Goal: Transaction & Acquisition: Book appointment/travel/reservation

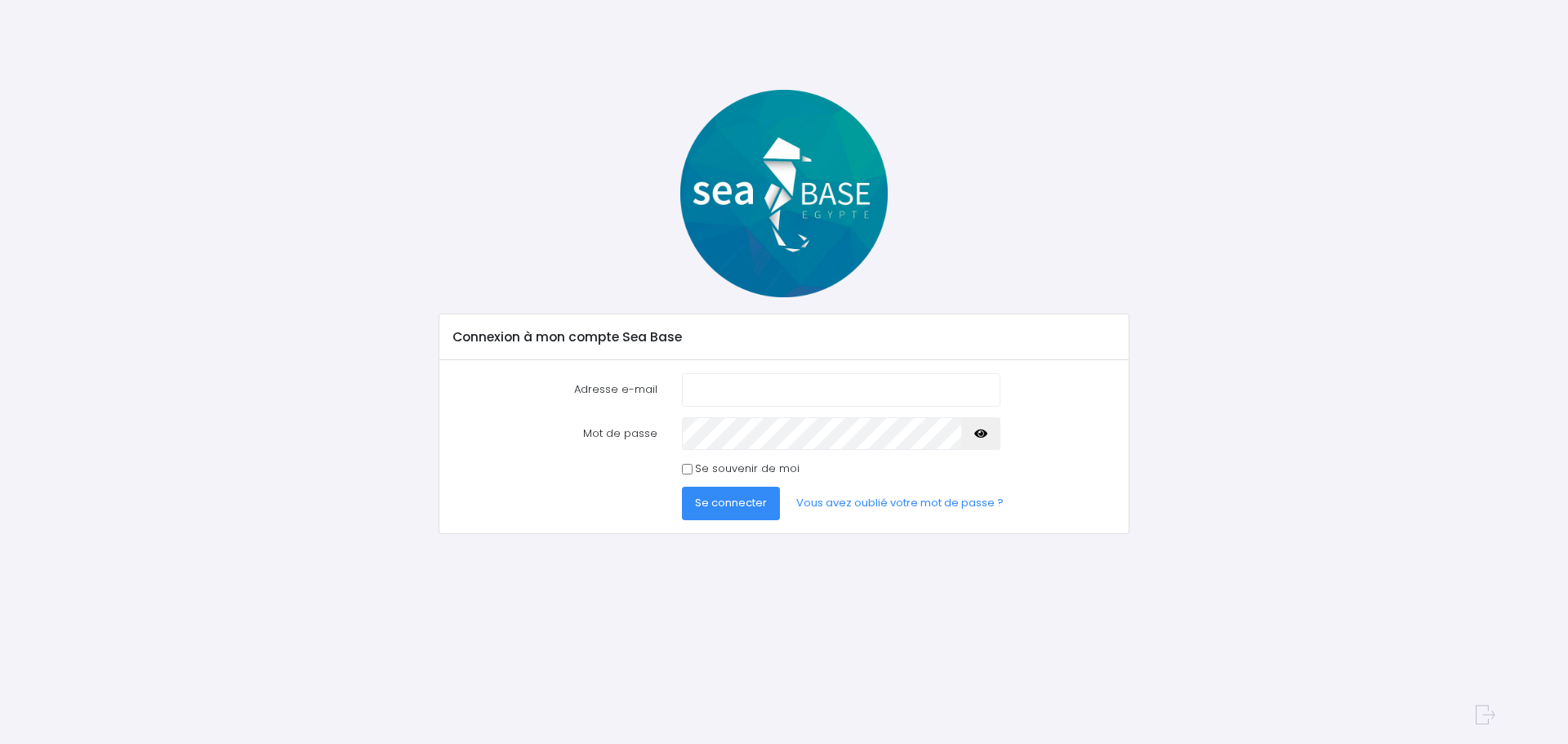
click at [710, 390] on input "Adresse e-mail" at bounding box center [841, 389] width 318 height 33
drag, startPoint x: 853, startPoint y: 415, endPoint x: 835, endPoint y: 453, distance: 42.0
click at [835, 453] on form "Adresse e-mail Mot de passe" at bounding box center [785, 446] width 663 height 147
click at [728, 396] on input "Adresse e-mail" at bounding box center [841, 389] width 318 height 33
type input "radochonski@gmail.com"
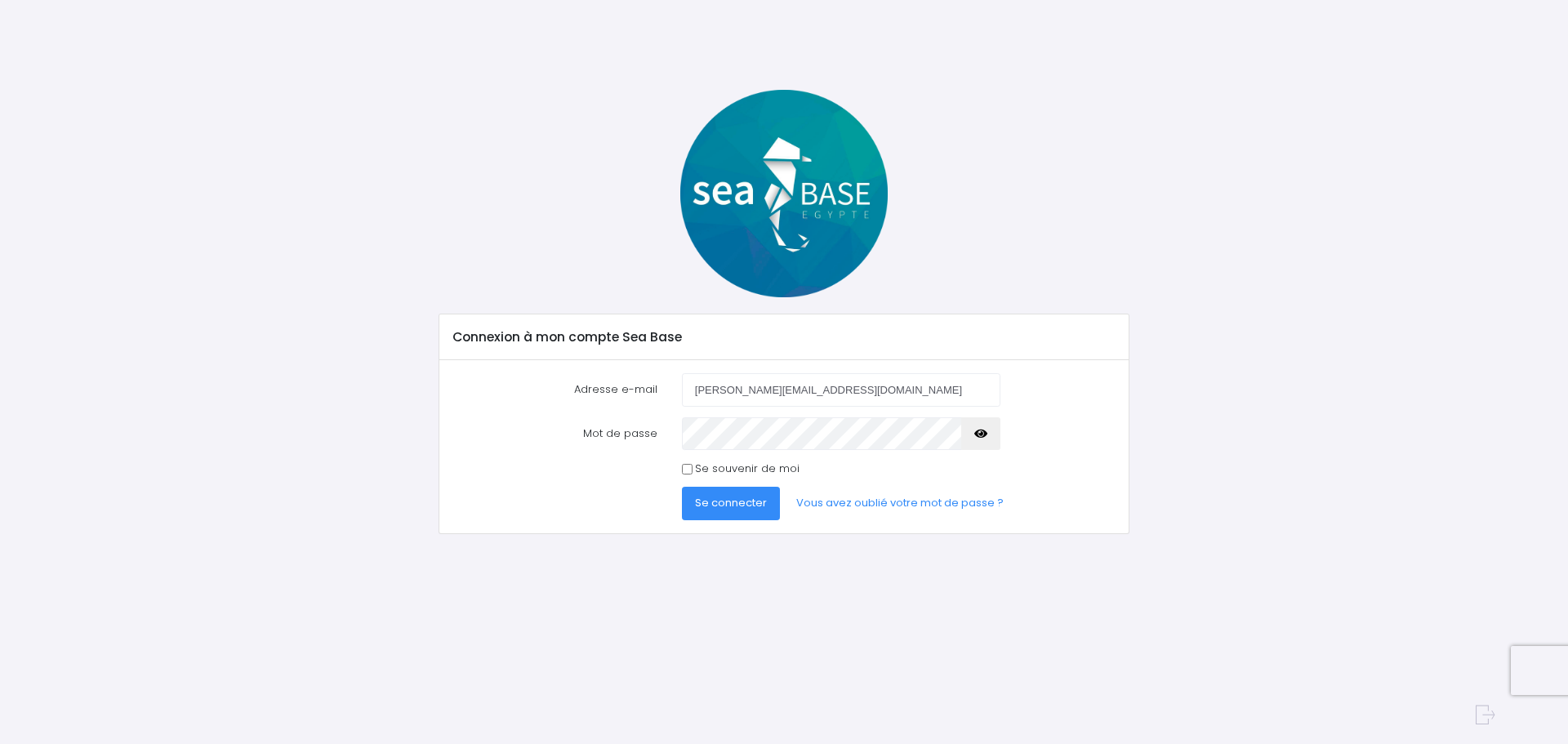
click at [740, 503] on span "Se connecter" at bounding box center [731, 502] width 72 height 16
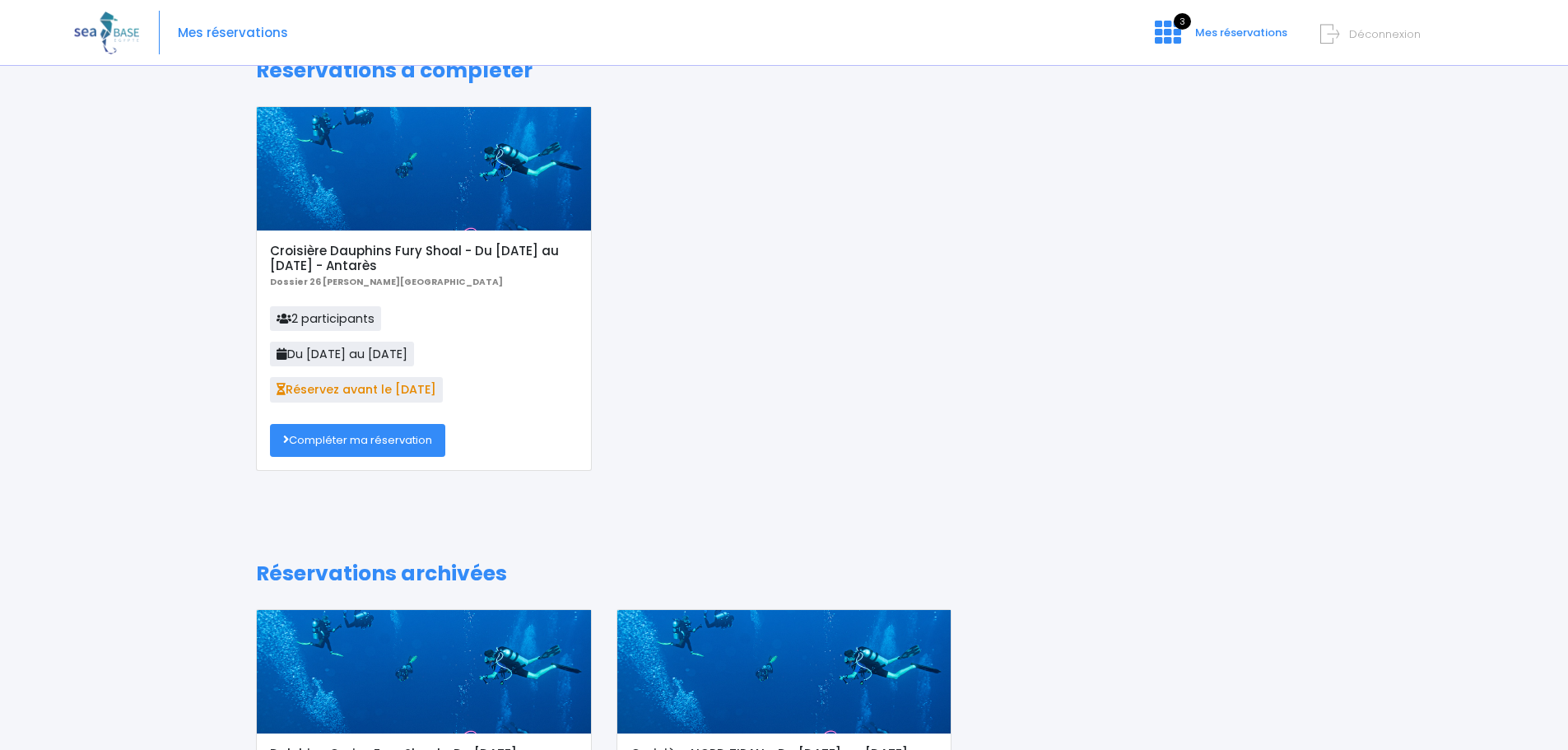
scroll to position [42, 0]
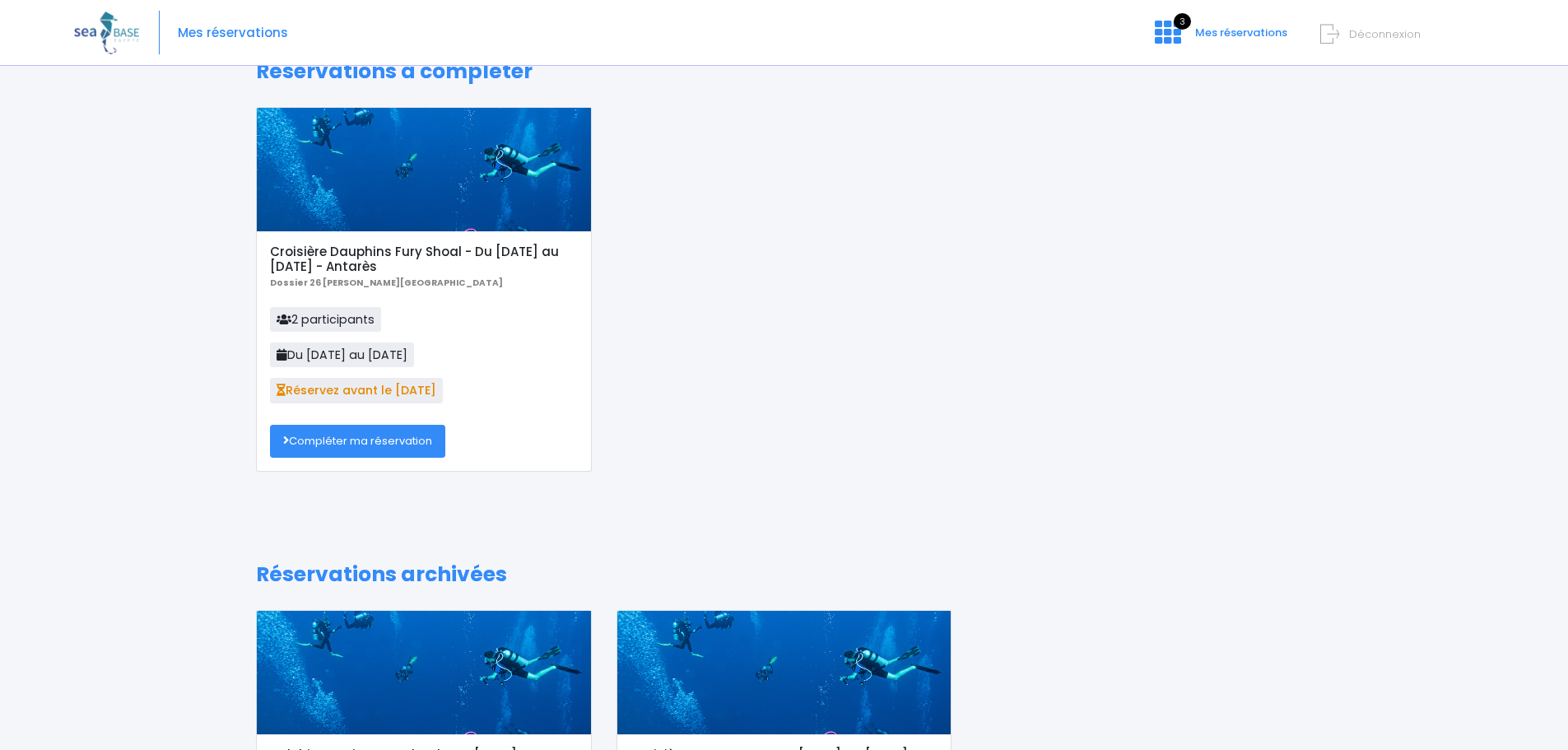
click at [347, 442] on link "Compléter ma réservation" at bounding box center [358, 441] width 175 height 33
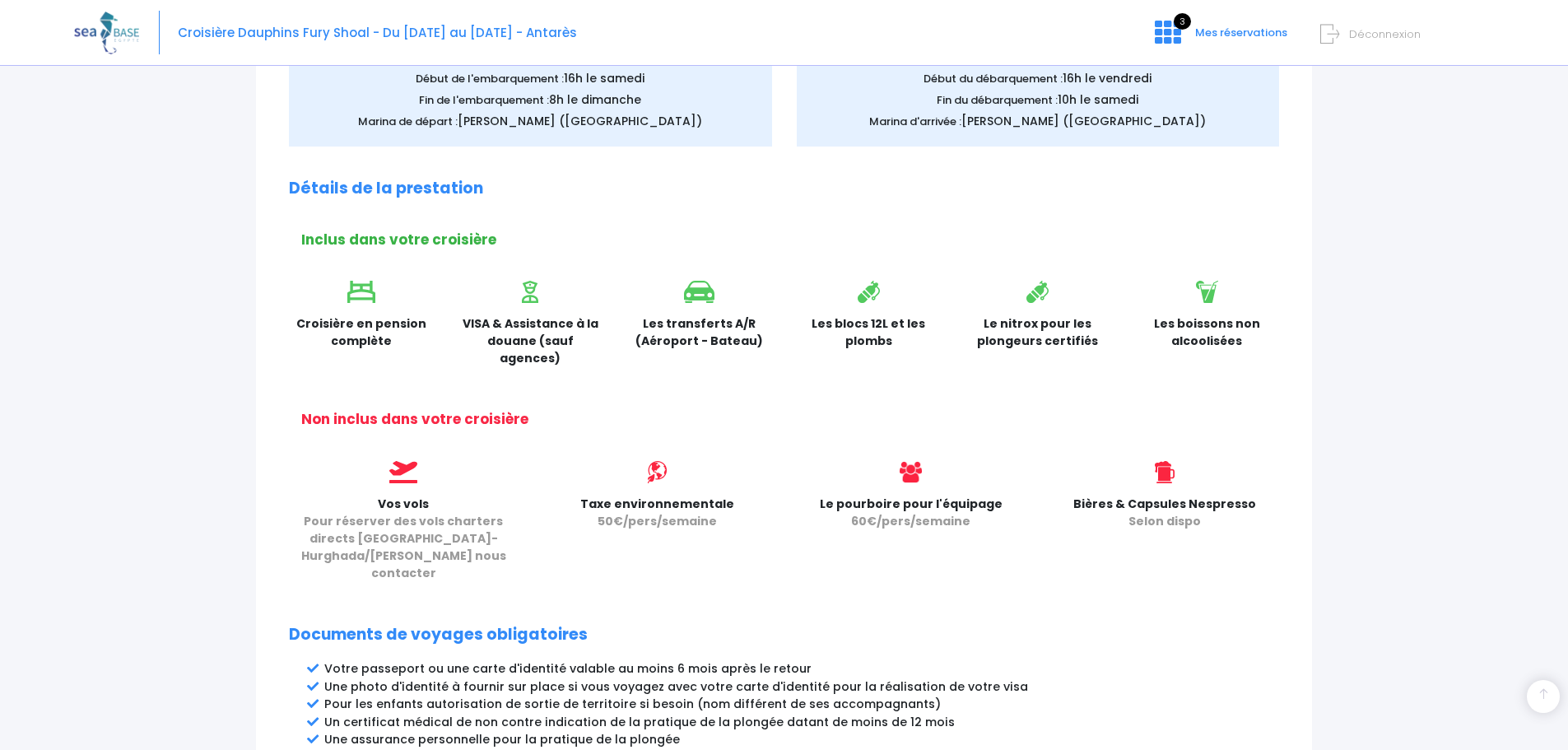
scroll to position [738, 0]
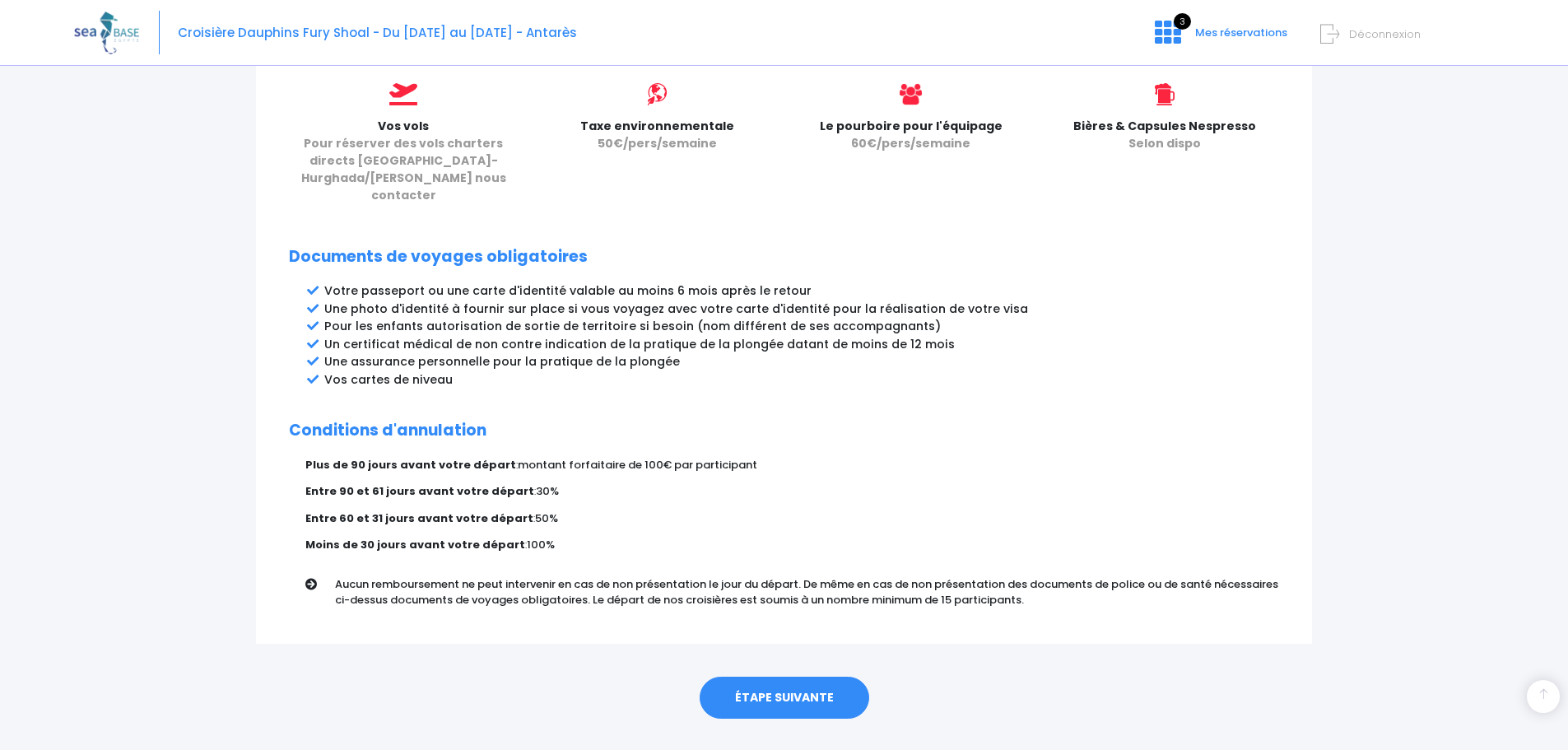
click at [792, 677] on link "ÉTAPE SUIVANTE" at bounding box center [784, 698] width 169 height 43
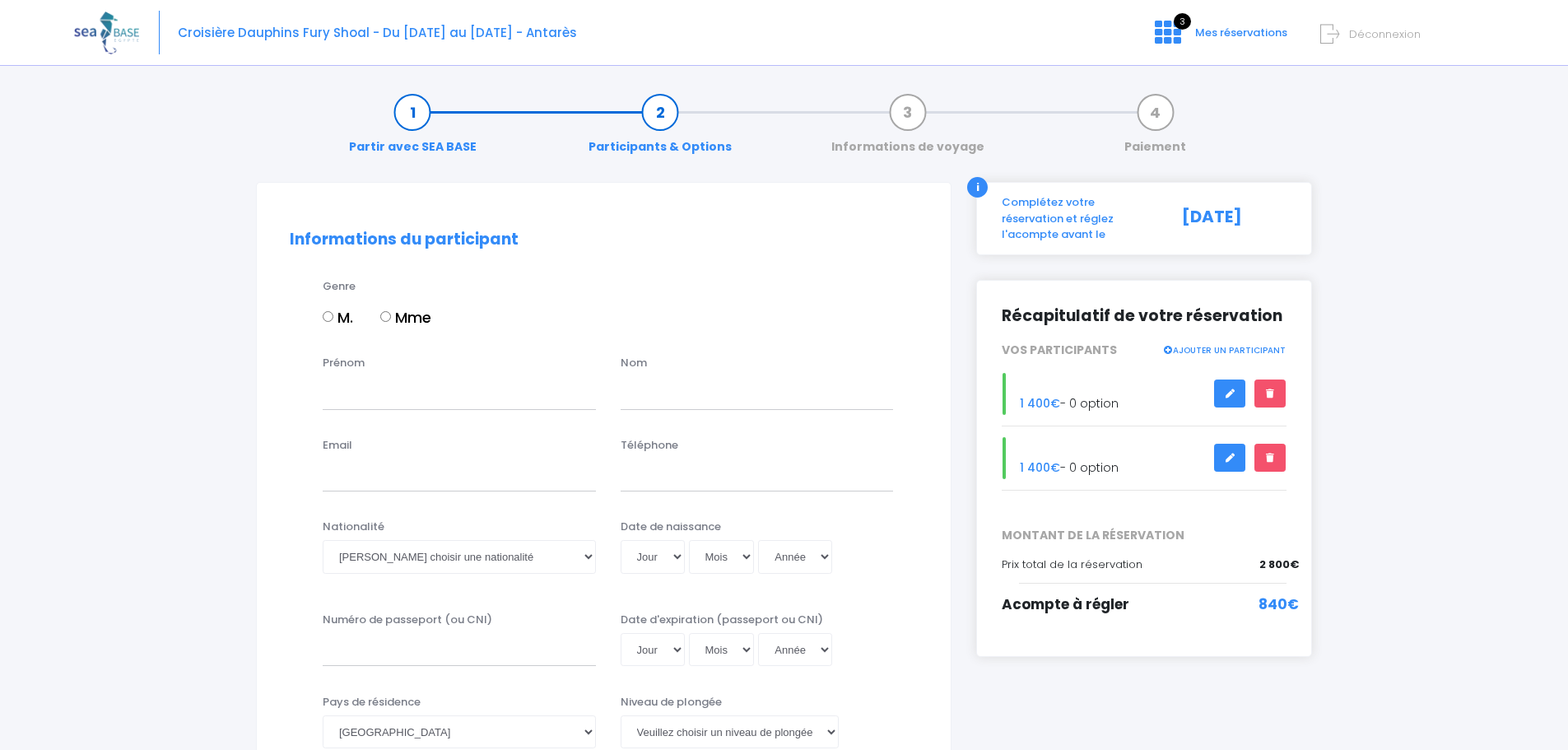
click at [325, 316] on input "M." at bounding box center [328, 316] width 11 height 11
radio input "true"
click at [338, 400] on input "Prénom" at bounding box center [459, 392] width 274 height 33
type input "Krzysztof"
type input "Radochonski"
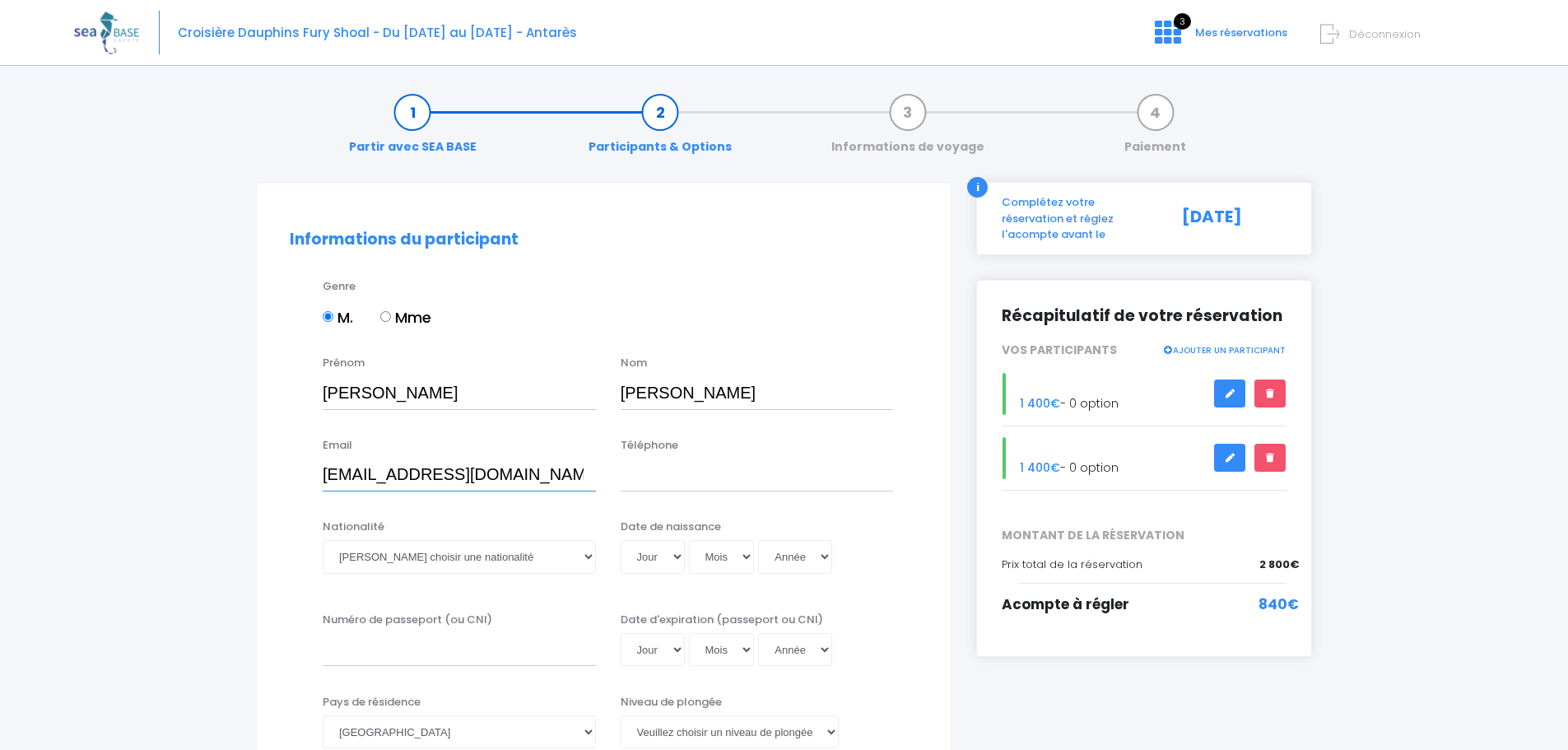
type input "[PERSON_NAME][EMAIL_ADDRESS][DOMAIN_NAME]"
type input "+48728971798"
click at [521, 558] on select "Veuillez choisir une nationalité Afghane Albanaise Algerienne Allemande America…" at bounding box center [459, 556] width 274 height 33
select select "Polonaise"
click at [322, 540] on select "Veuillez choisir une nationalité Afghane Albanaise Algerienne Allemande America…" at bounding box center [459, 556] width 274 height 33
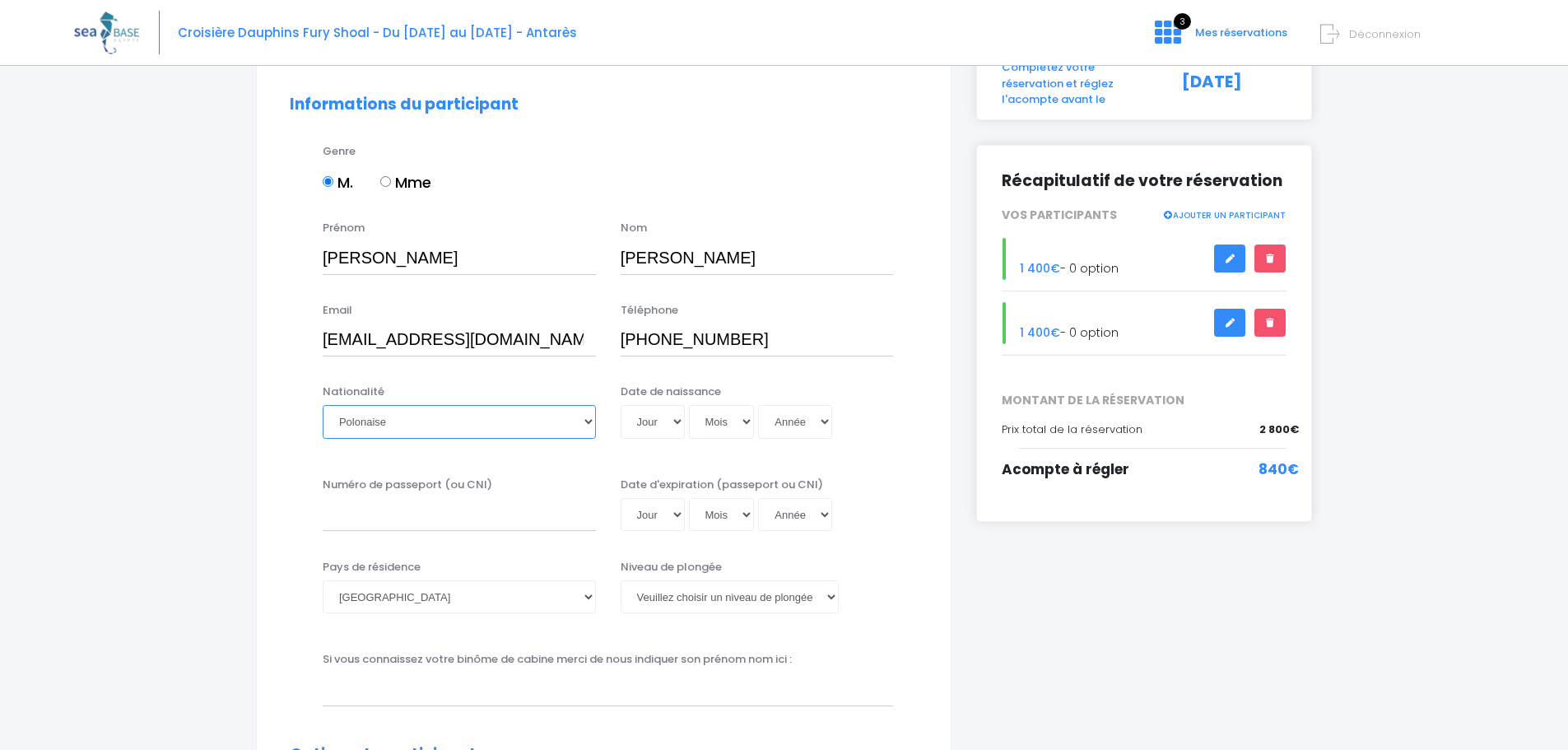
scroll to position [165, 0]
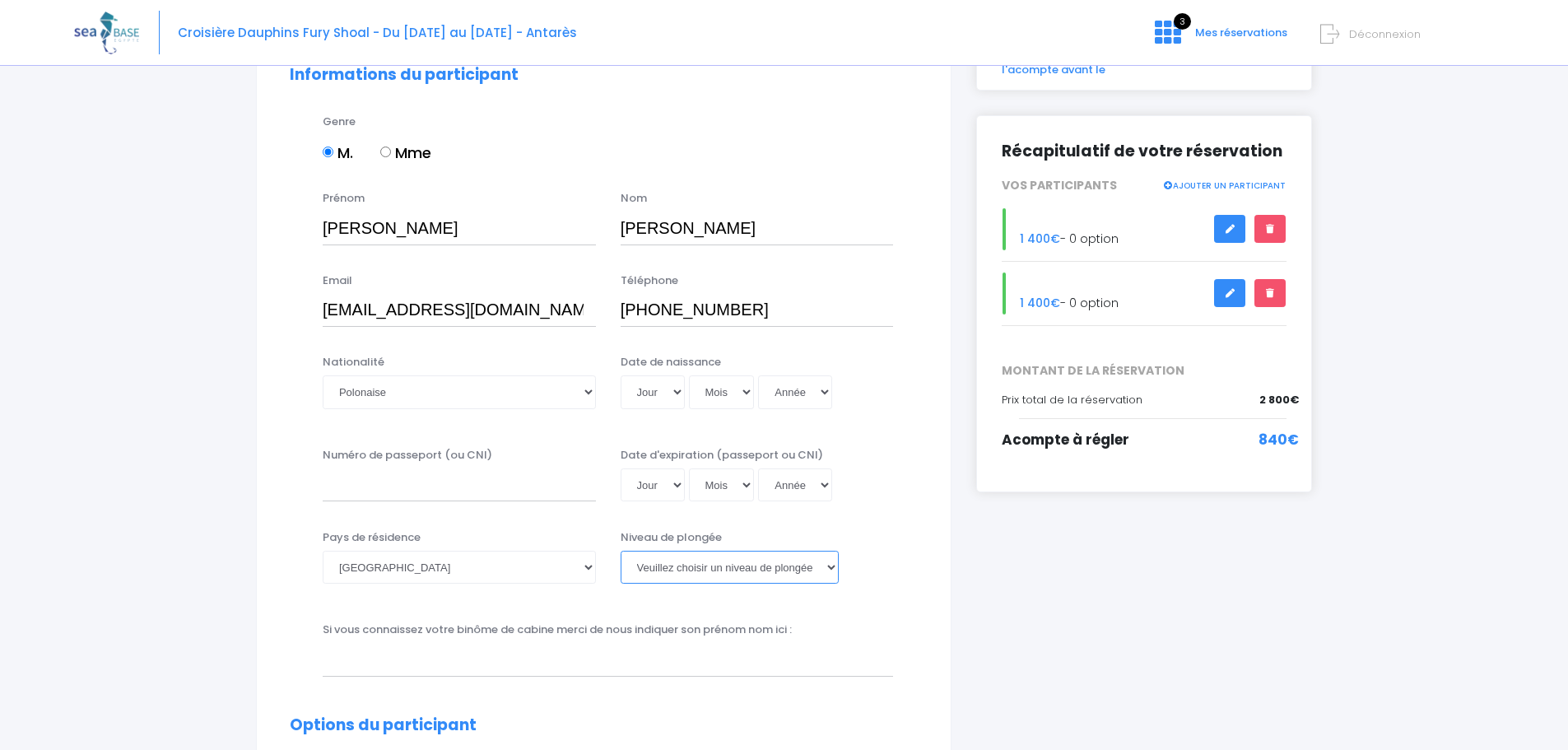
click at [739, 570] on select "Veuillez choisir un niveau de plongée Non plongeur Junior OW diver Adventure OW…" at bounding box center [730, 567] width 218 height 33
select select "PADI Advanced OW diver"
click at [621, 551] on select "Veuillez choisir un niveau de plongée Non plongeur Junior OW diver Adventure OW…" at bounding box center [730, 567] width 218 height 33
click at [527, 561] on select "Afghanistan Afrique du Sud Albanie Algérie Allemagne Andorre Angola Anguilla An…" at bounding box center [459, 567] width 274 height 33
select select "Pologne"
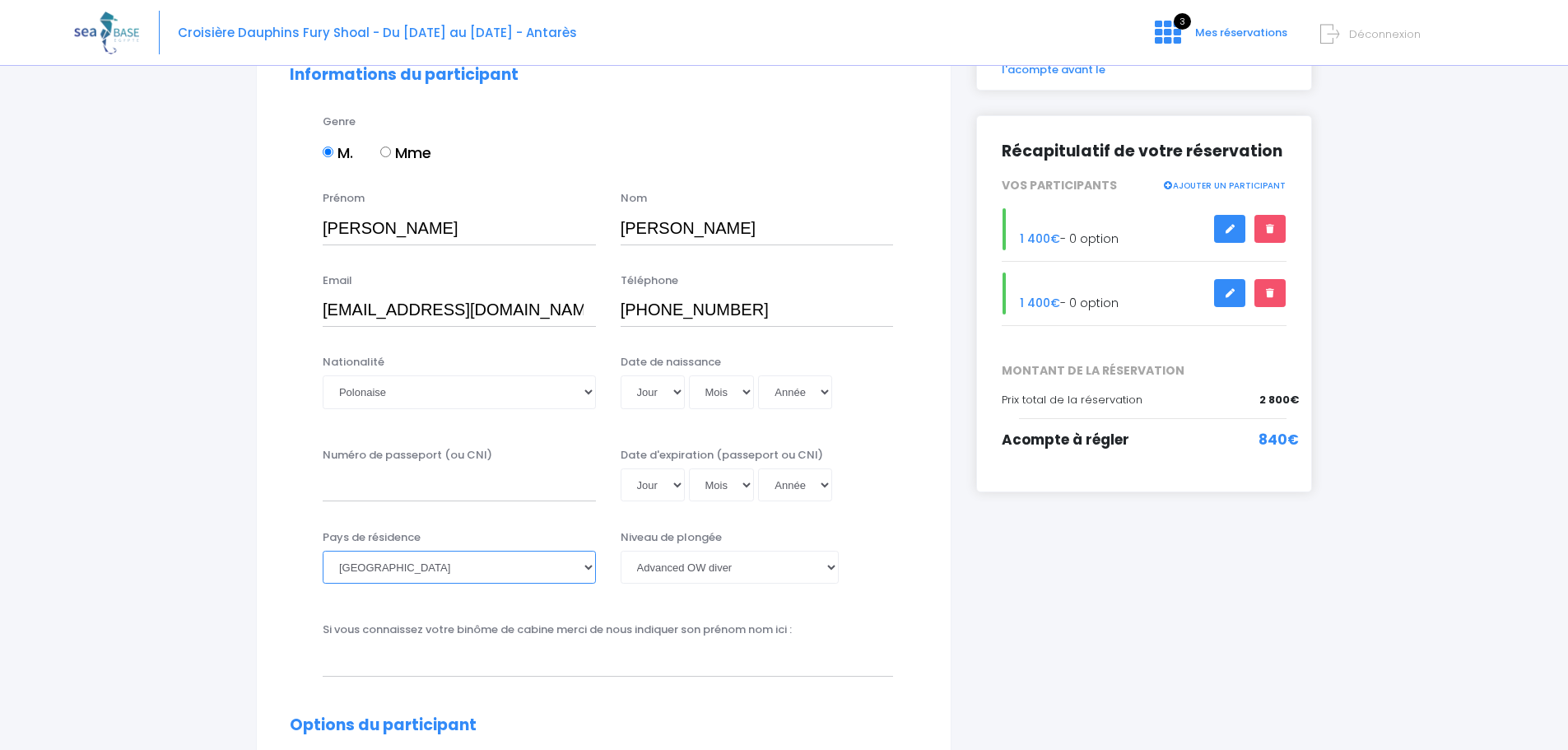
click at [322, 551] on select "Afghanistan Afrique du Sud Albanie Algérie Allemagne Andorre Angola Anguilla An…" at bounding box center [459, 567] width 274 height 33
click at [444, 393] on select "Veuillez choisir une nationalité [DEMOGRAPHIC_DATA] Algerienne Allemande [GEOGR…" at bounding box center [459, 391] width 274 height 33
drag, startPoint x: 623, startPoint y: 362, endPoint x: 733, endPoint y: 361, distance: 110.0
click at [733, 361] on div "Date de naissance Jour 01 02 03 04 05 06 07 08 09 10 11 12 13 14 15 16 17 18 19…" at bounding box center [757, 386] width 298 height 65
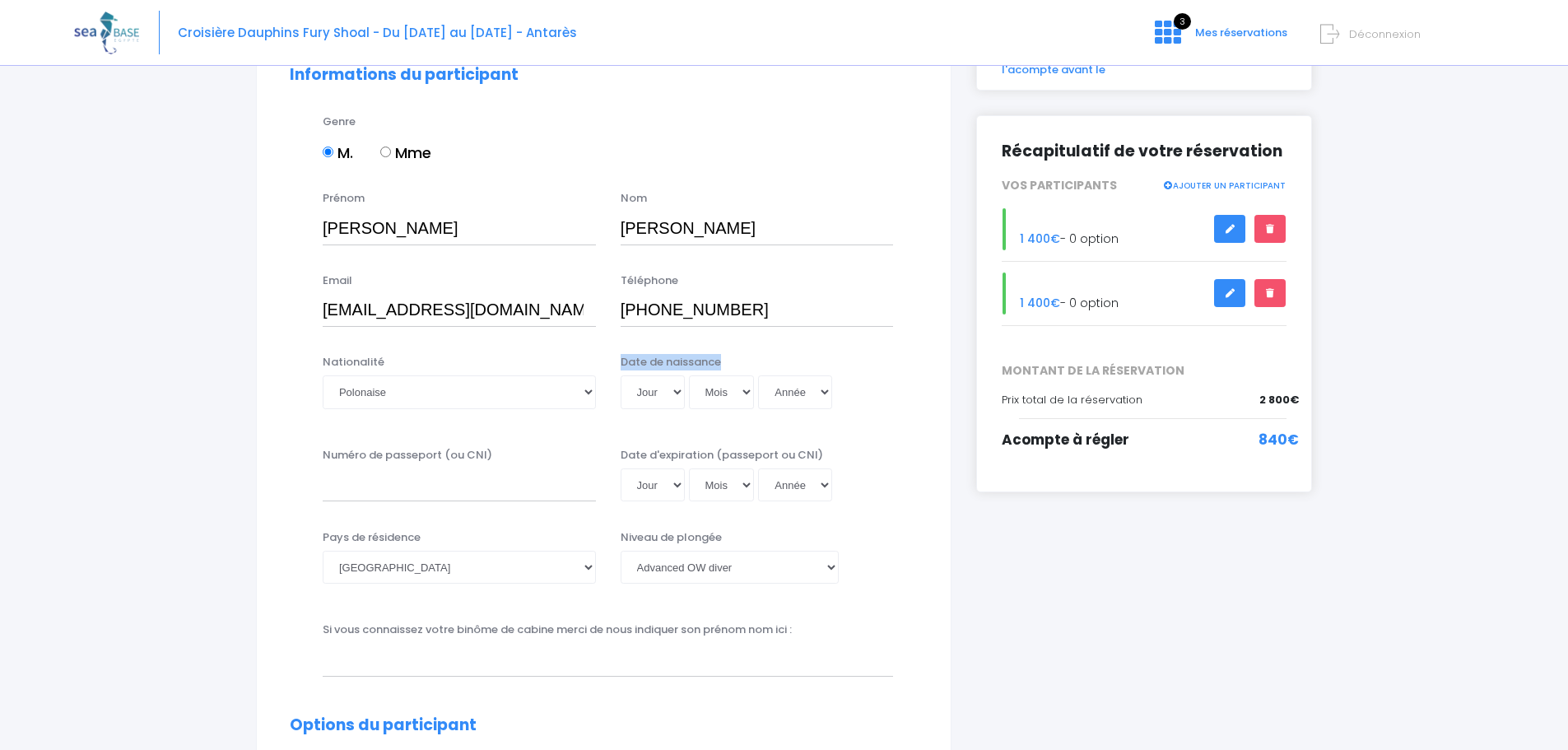
copy label "Date de naissance"
click at [653, 401] on select "Jour 01 02 03 04 05 06 07 08 09 10 11 12 13 14 15 16 17 18 19 20 21 22 23 24 25…" at bounding box center [653, 391] width 64 height 33
select select "18"
click at [621, 375] on select "Jour 01 02 03 04 05 06 07 08 09 10 11 12 13 14 15 16 17 18 19 20 21 22 23 24 25…" at bounding box center [653, 391] width 64 height 33
click at [712, 387] on select "Mois 01 02 03 04 05 06 07 08 09 10 11 12" at bounding box center [722, 391] width 66 height 33
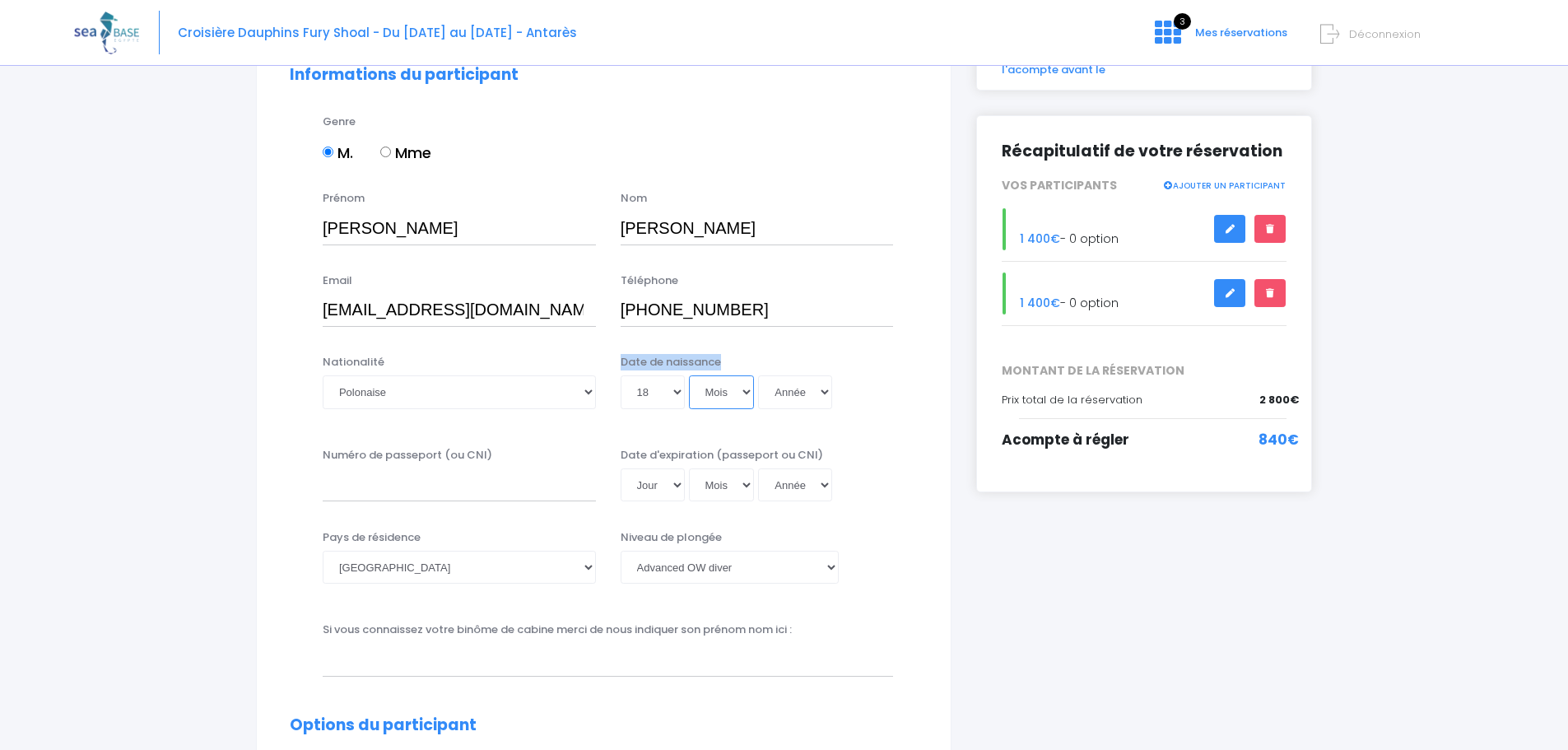
select select "10"
click at [689, 375] on select "Mois 01 02 03 04 05 06 07 08 09 10 11 12" at bounding box center [722, 391] width 66 height 33
click at [795, 386] on select "Année 2045 2044 2043 2042 2041 2040 2039 2038 2037 2036 2035 2034 2033 2032 203…" at bounding box center [796, 391] width 74 height 33
select select "1984"
click at [758, 375] on select "Année 2045 2044 2043 2042 2041 2040 2039 2038 2037 2036 2035 2034 2033 2032 203…" at bounding box center [796, 391] width 74 height 33
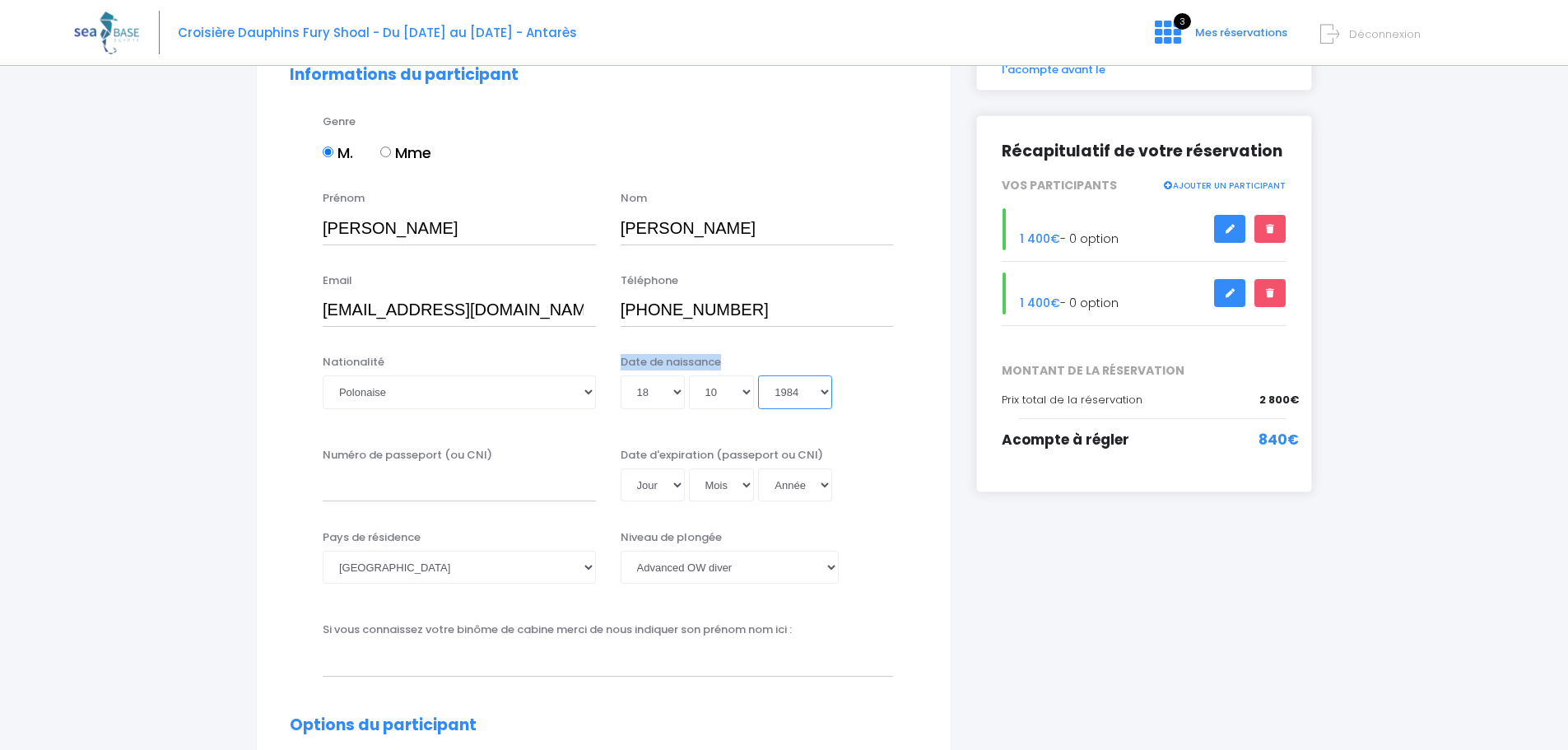
type input "1984-10-18"
click at [433, 501] on div "Numéro de passeport (ou CNI)" at bounding box center [459, 475] width 298 height 55
click at [436, 494] on input "Numéro de passeport (ou CNI)" at bounding box center [459, 484] width 274 height 33
type input "EN4819027"
click at [671, 483] on select "Jour 01 02 03 04 05 06 07 08 09 10 11 12 13 14 15 16 17 18 19 20 21 22 23 24 25…" at bounding box center [653, 484] width 64 height 33
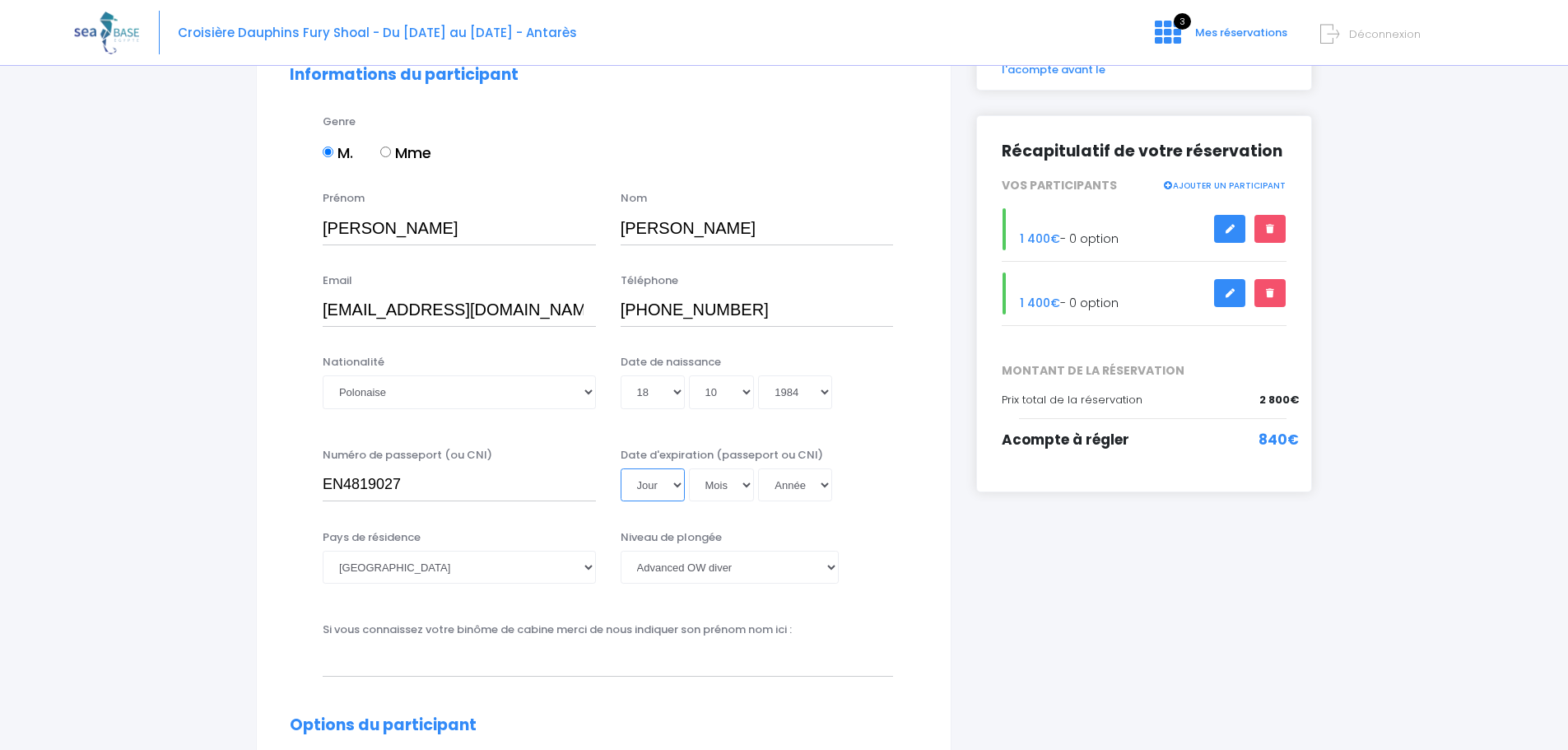
select select "17"
click at [621, 468] on select "Jour 01 02 03 04 05 06 07 08 09 10 11 12 13 14 15 16 17 18 19 20 21 22 23 24 25…" at bounding box center [653, 484] width 64 height 33
click at [717, 482] on select "Mois 01 02 03 04 05 06 07 08 09 10 11 12" at bounding box center [722, 484] width 66 height 33
select select "09"
click at [689, 468] on select "Mois 01 02 03 04 05 06 07 08 09 10 11 12" at bounding box center [722, 484] width 66 height 33
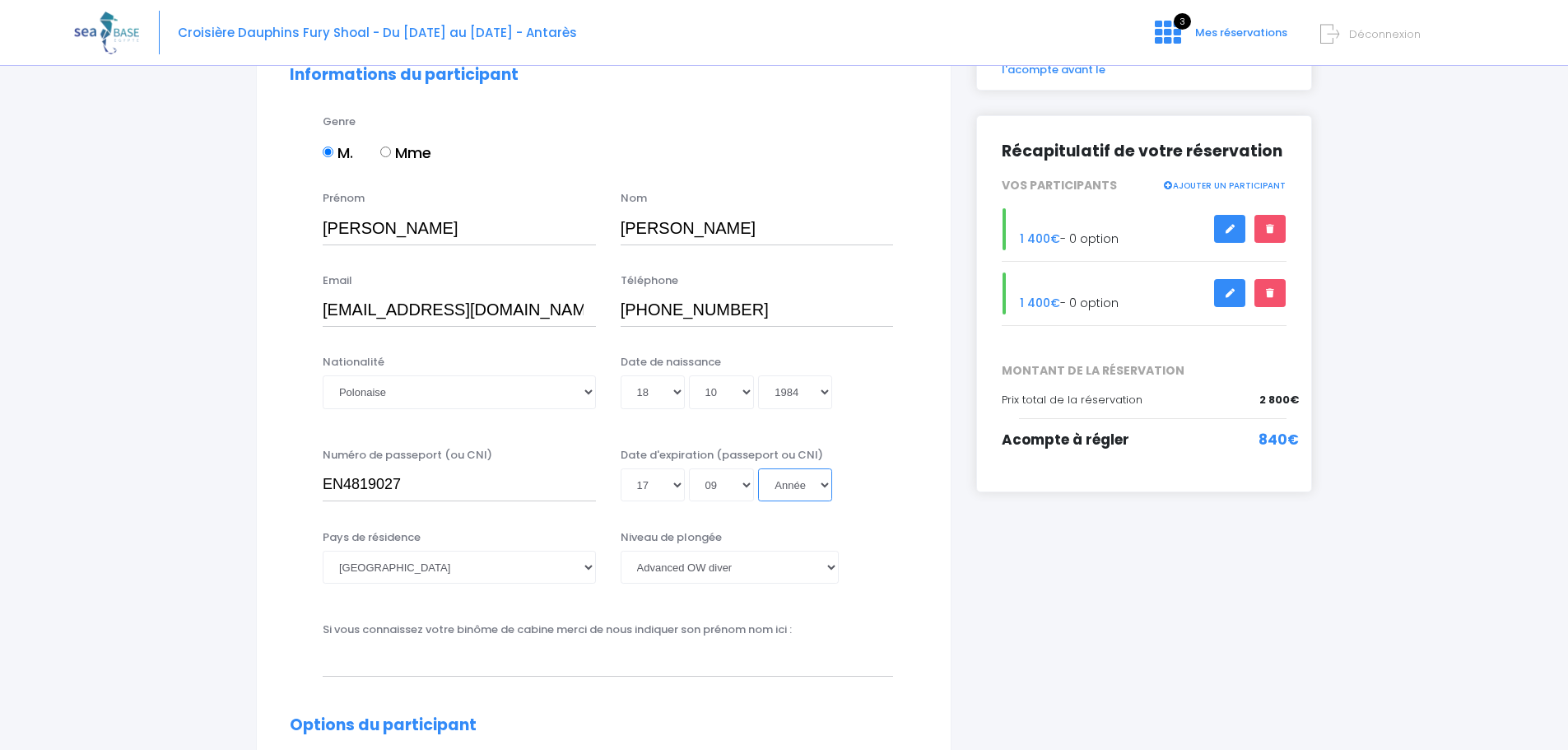
click at [801, 481] on select "Année 2045 2044 2043 2042 2041 2040 2039 2038 2037 2036 2035 2034 2033 2032 203…" at bounding box center [796, 484] width 74 height 33
select select "2028"
click at [758, 468] on select "Année 2045 2044 2043 2042 2041 2040 2039 2038 2037 2036 2035 2034 2033 2032 203…" at bounding box center [796, 484] width 74 height 33
type input "2028-09-17"
drag, startPoint x: 321, startPoint y: 628, endPoint x: 806, endPoint y: 623, distance: 485.0
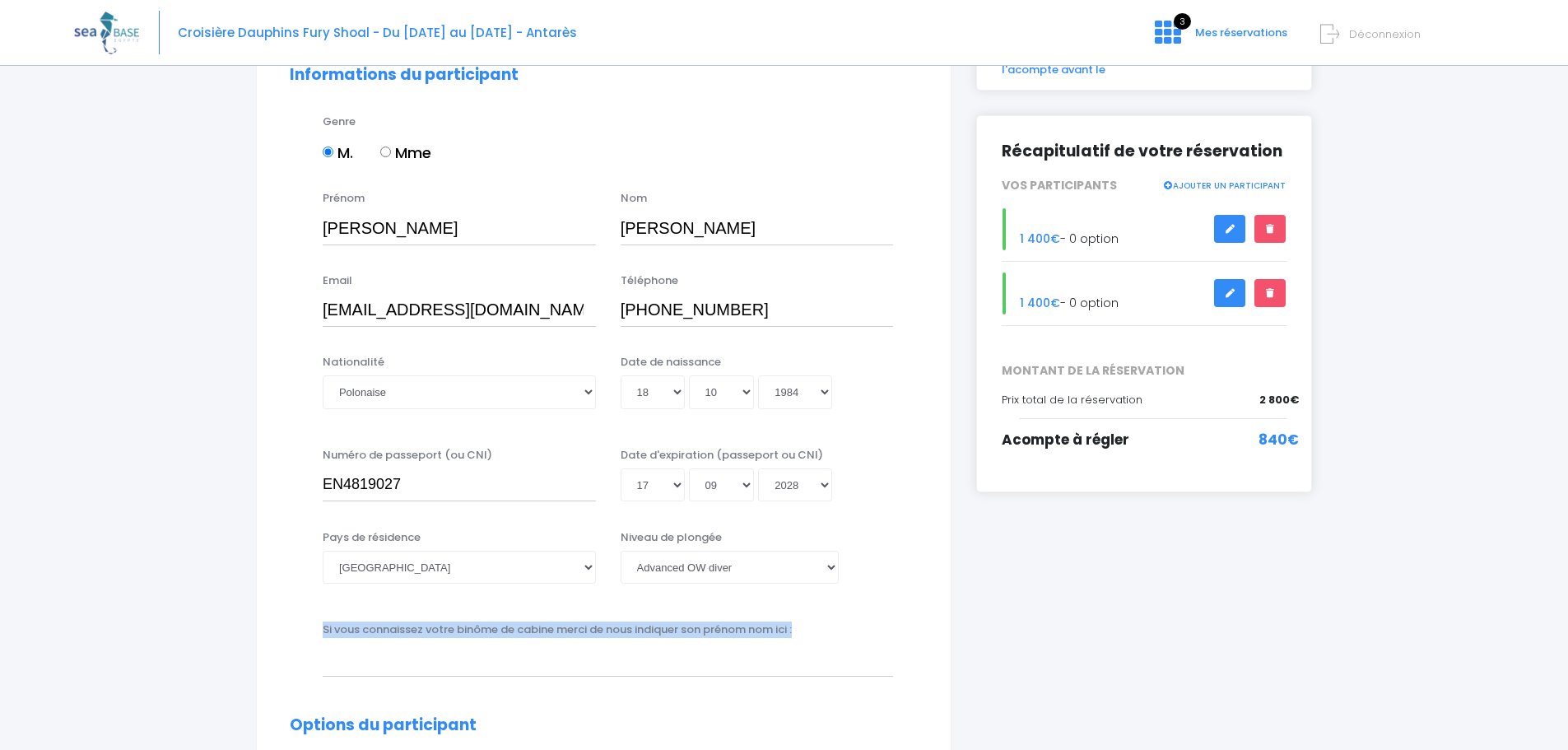
click at [806, 623] on div "Si vous connaissez votre binôme de cabine merci de nous indiquer son prénom nom…" at bounding box center [608, 648] width 595 height 54
copy label "Si vous connaissez votre binôme de cabine merci de nous indiquer son prénom nom…"
click at [437, 650] on input "text" at bounding box center [608, 659] width 571 height 33
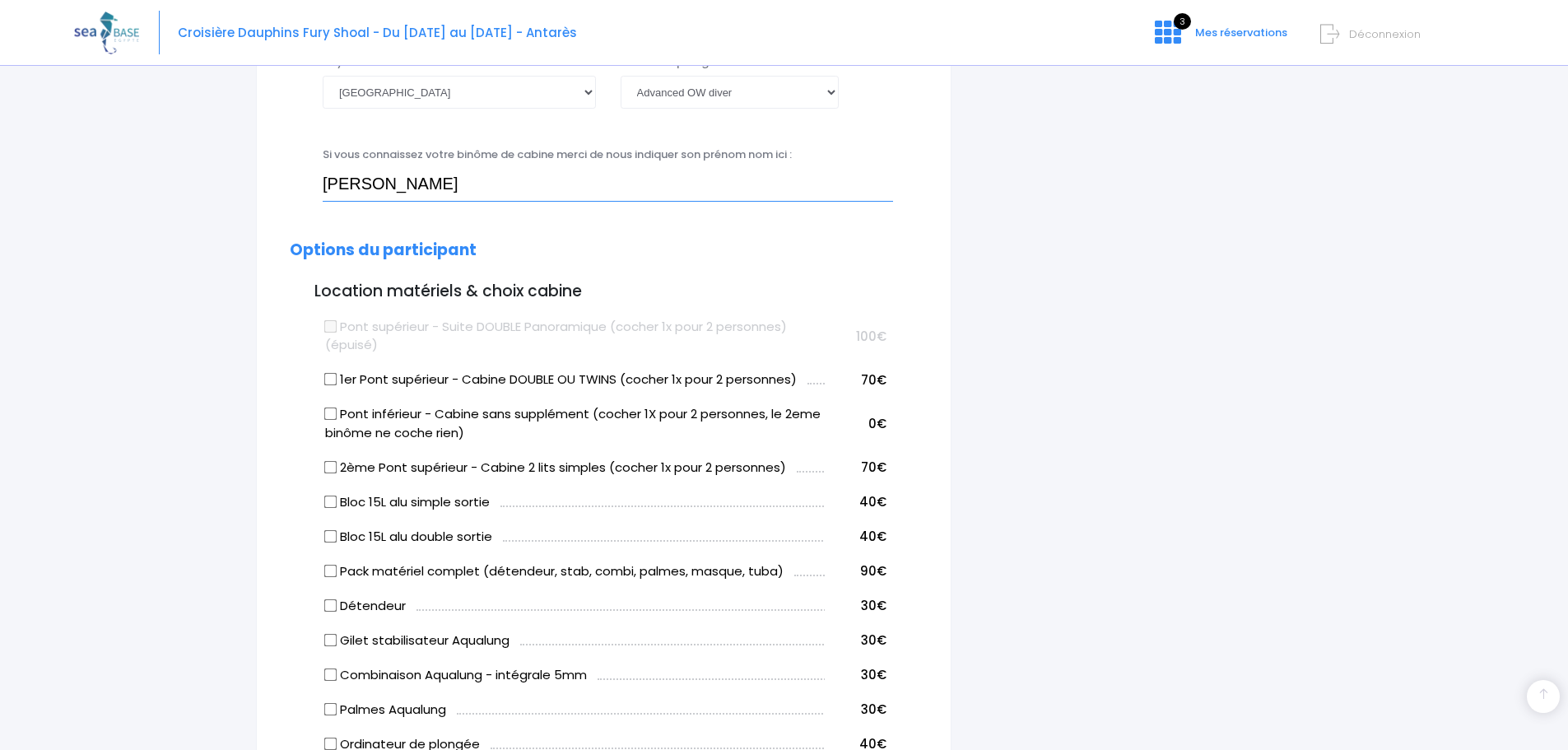
scroll to position [658, 0]
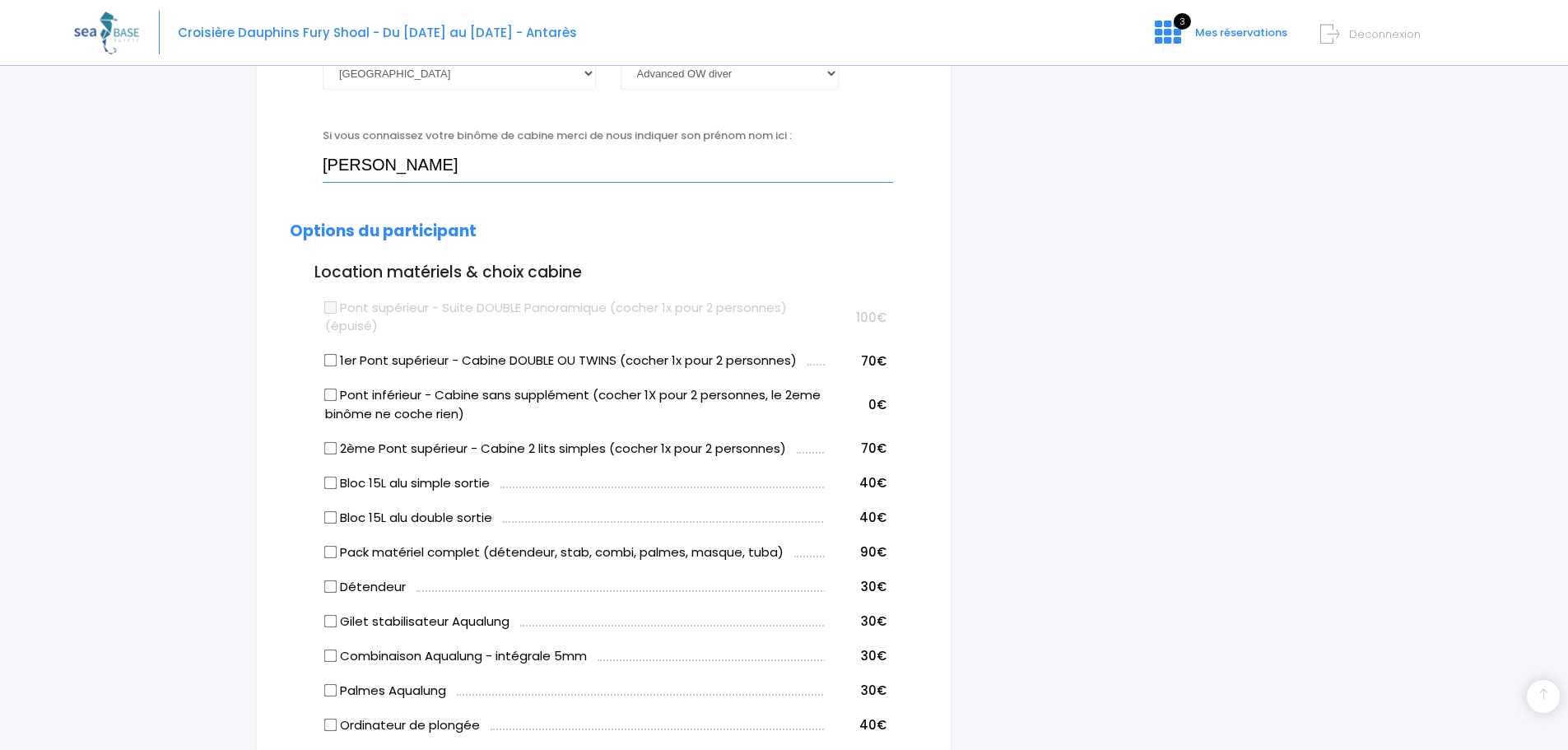
type input "Agnieszka Radochonska"
drag, startPoint x: 468, startPoint y: 359, endPoint x: 810, endPoint y: 365, distance: 342.1
click at [810, 365] on td "1er Pont supérieur - Cabine DOUBLE OU TWINS (cocher 1x pour 2 personnes)" at bounding box center [572, 358] width 504 height 35
copy label "Cabine DOUBLE OU TWINS (cocher 1x pour 2 personnes)"
drag, startPoint x: 344, startPoint y: 395, endPoint x: 511, endPoint y: 421, distance: 169.0
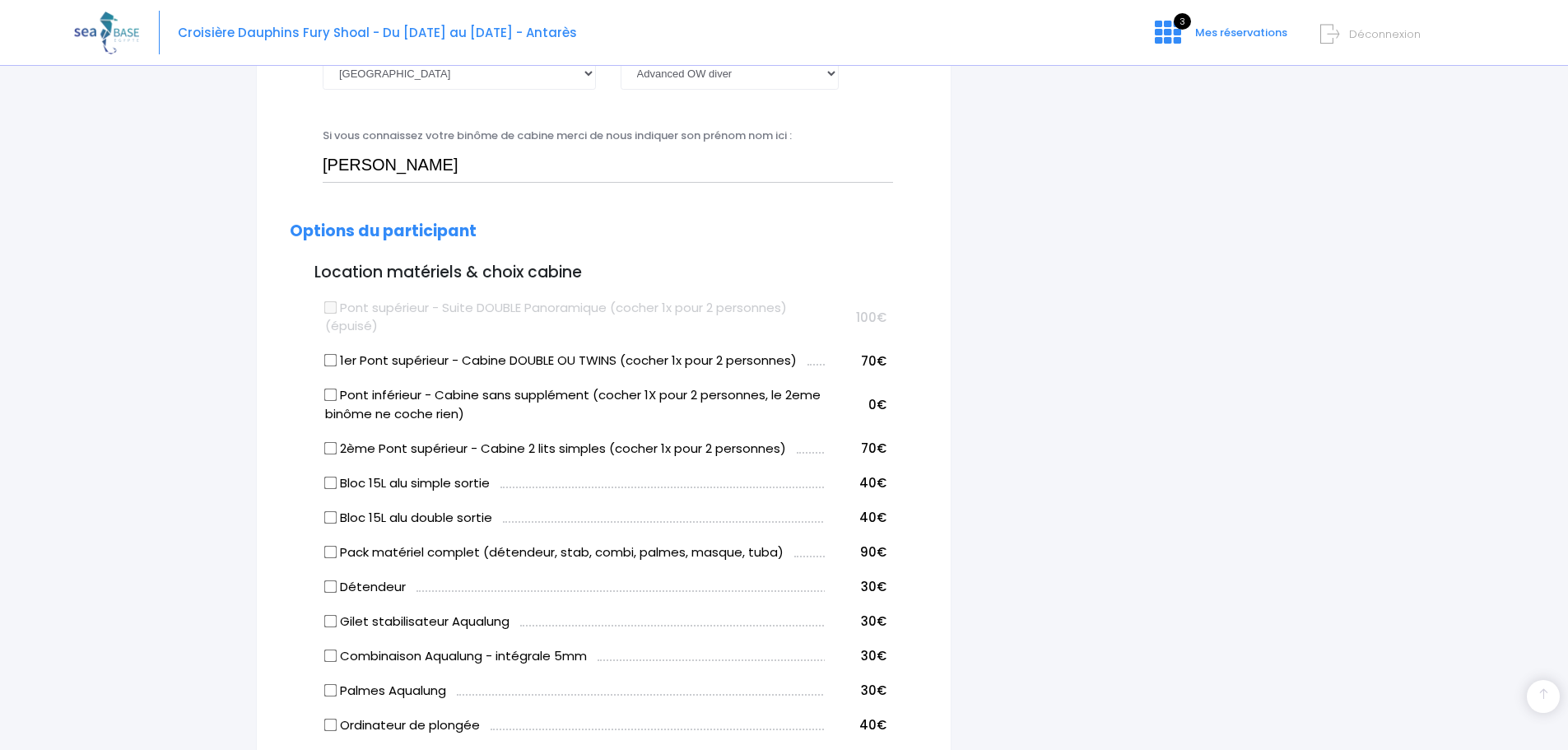
click at [511, 421] on label "Pont inférieur - Cabine sans supplément (cocher 1X pour 2 personnes, le 2eme bi…" at bounding box center [575, 405] width 500 height 37
copy label "Pont inférieur - Cabine sans supplément (cocher 1X pour 2 personnes, le 2eme bi…"
drag, startPoint x: 344, startPoint y: 445, endPoint x: 793, endPoint y: 448, distance: 449.0
click at [793, 448] on td "2ème Pont supérieur - Cabine 2 lits simples (cocher 1x pour 2 personnes)" at bounding box center [572, 445] width 504 height 35
copy label "2ème Pont supérieur - Cabine 2 lits simples (cocher 1x pour 2 personnes)"
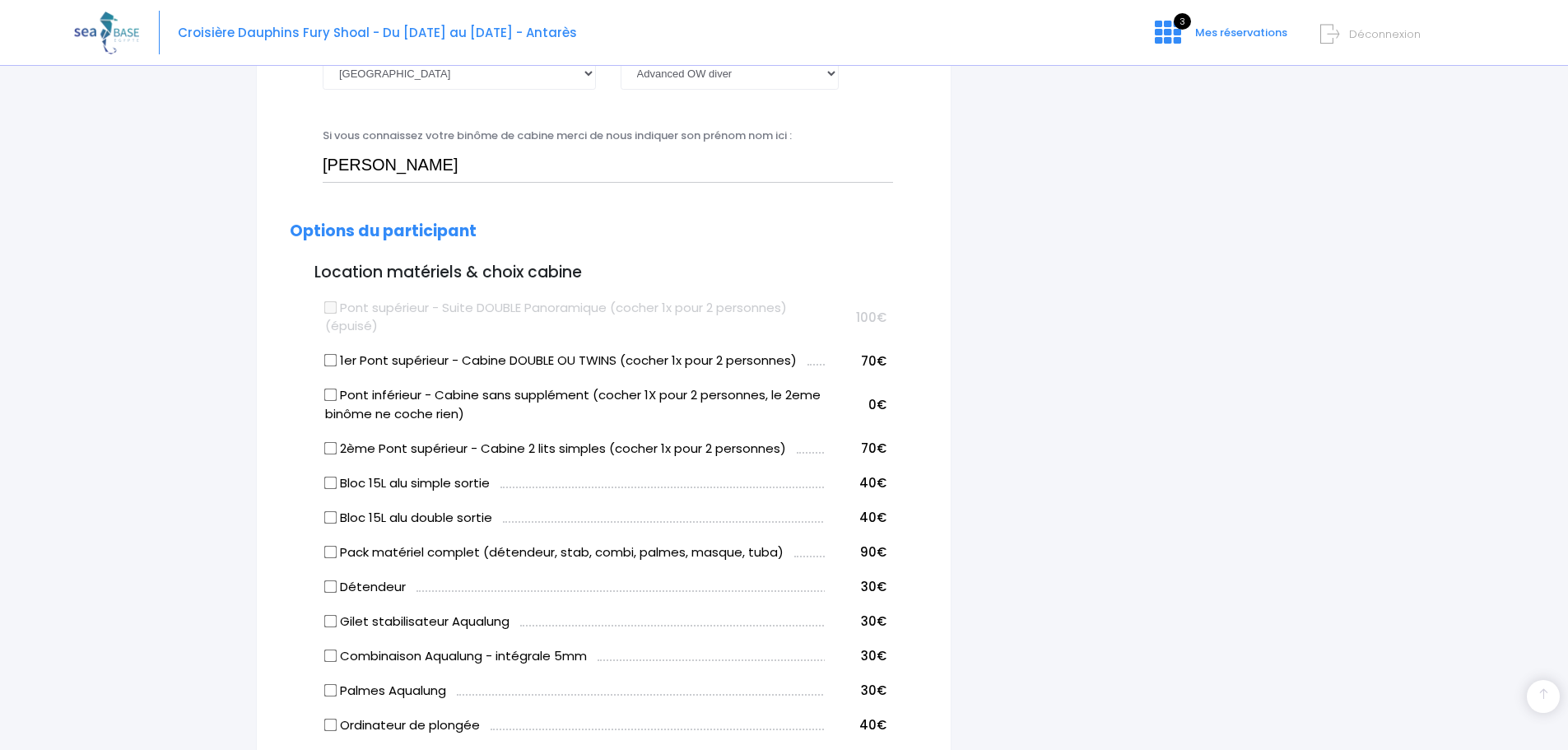
drag, startPoint x: 341, startPoint y: 360, endPoint x: 807, endPoint y: 355, distance: 466.0
click at [807, 355] on td "1er Pont supérieur - Cabine DOUBLE OU TWINS (cocher 1x pour 2 personnes)" at bounding box center [572, 358] width 504 height 35
copy label "1er Pont supérieur - Cabine DOUBLE OU TWINS (cocher 1x pour 2 personnes)"
click at [327, 358] on input "1er Pont supérieur - Cabine DOUBLE OU TWINS (cocher 1x pour 2 personnes)" at bounding box center [330, 360] width 13 height 13
checkbox input "true"
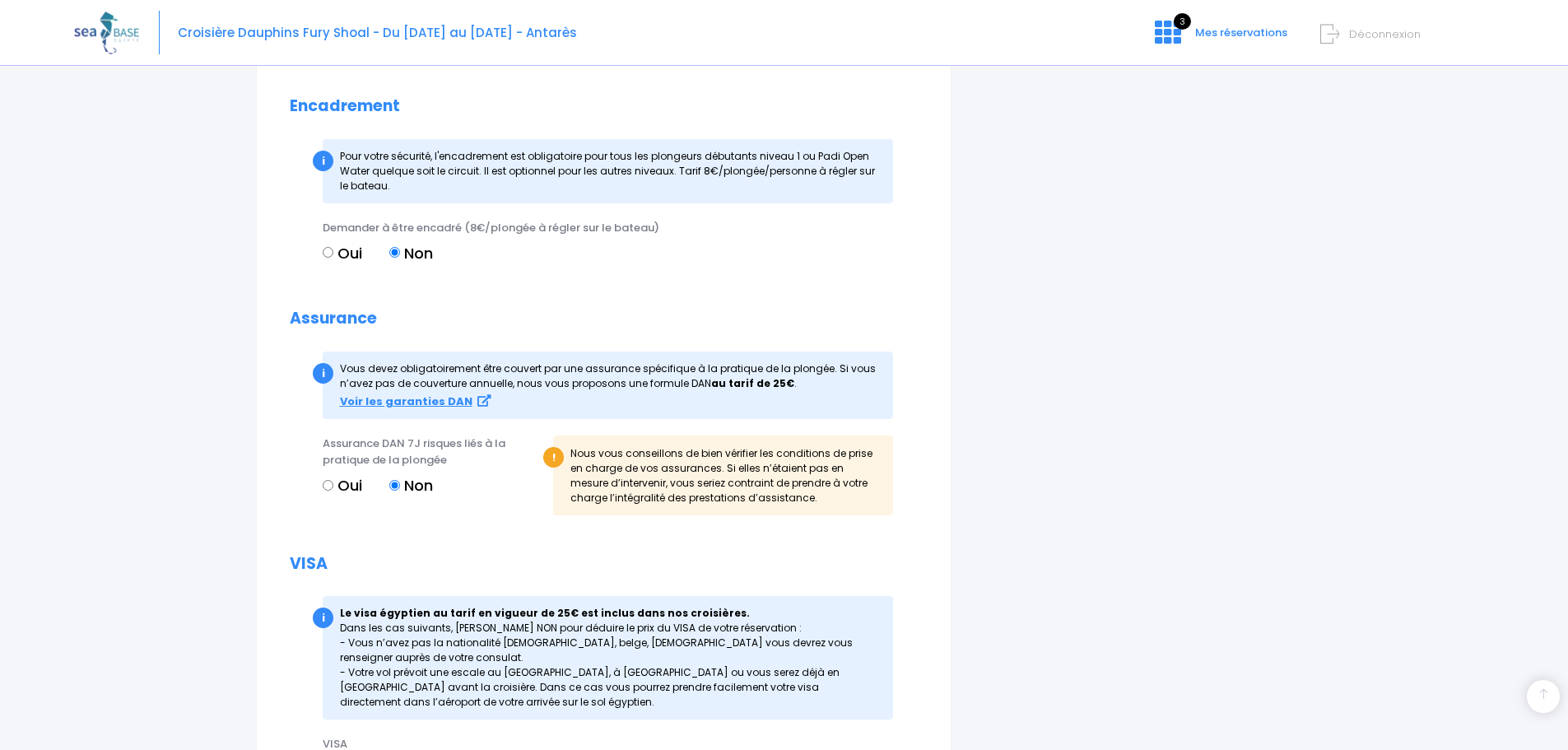
scroll to position [1564, 0]
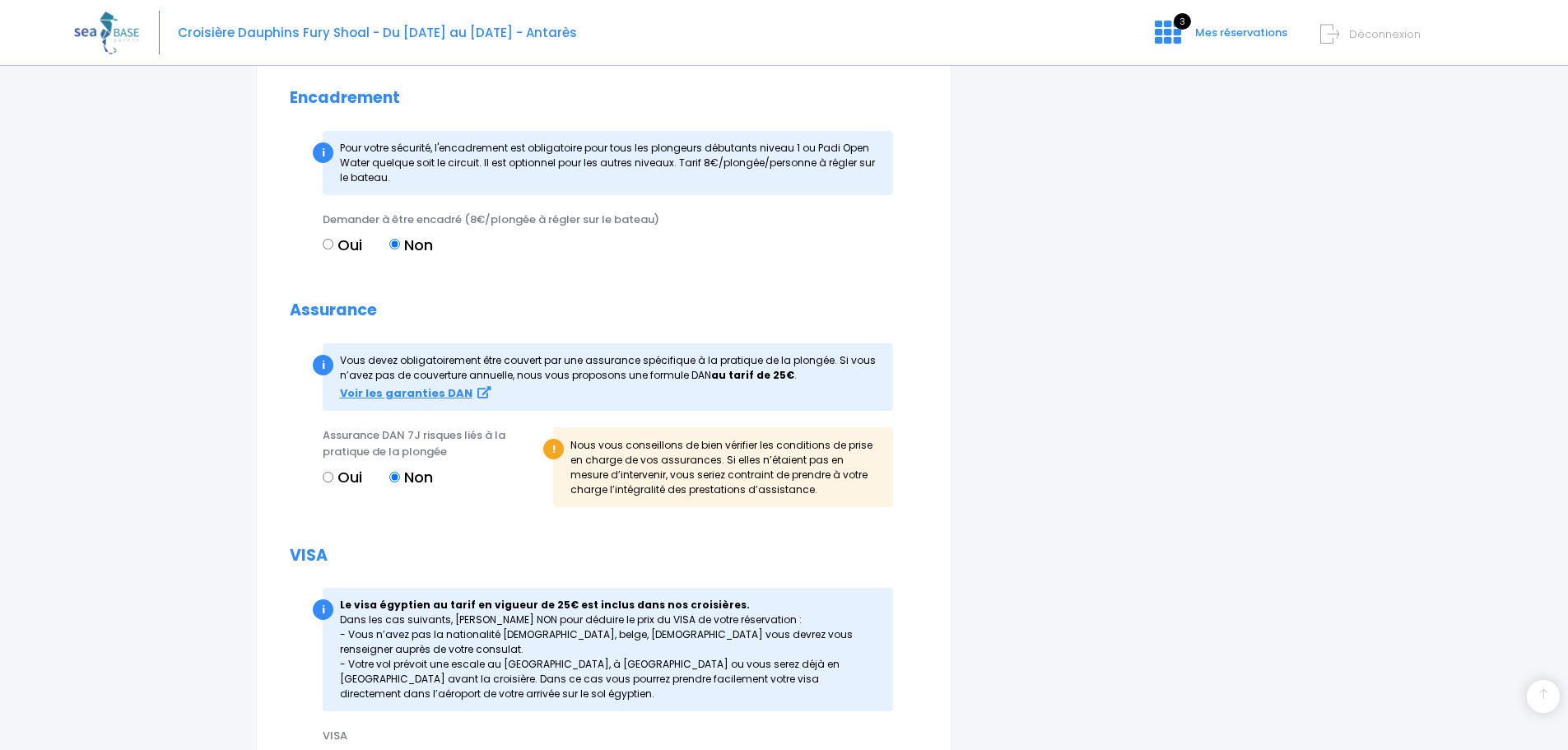
click at [325, 478] on input "Oui" at bounding box center [328, 476] width 11 height 11
radio input "true"
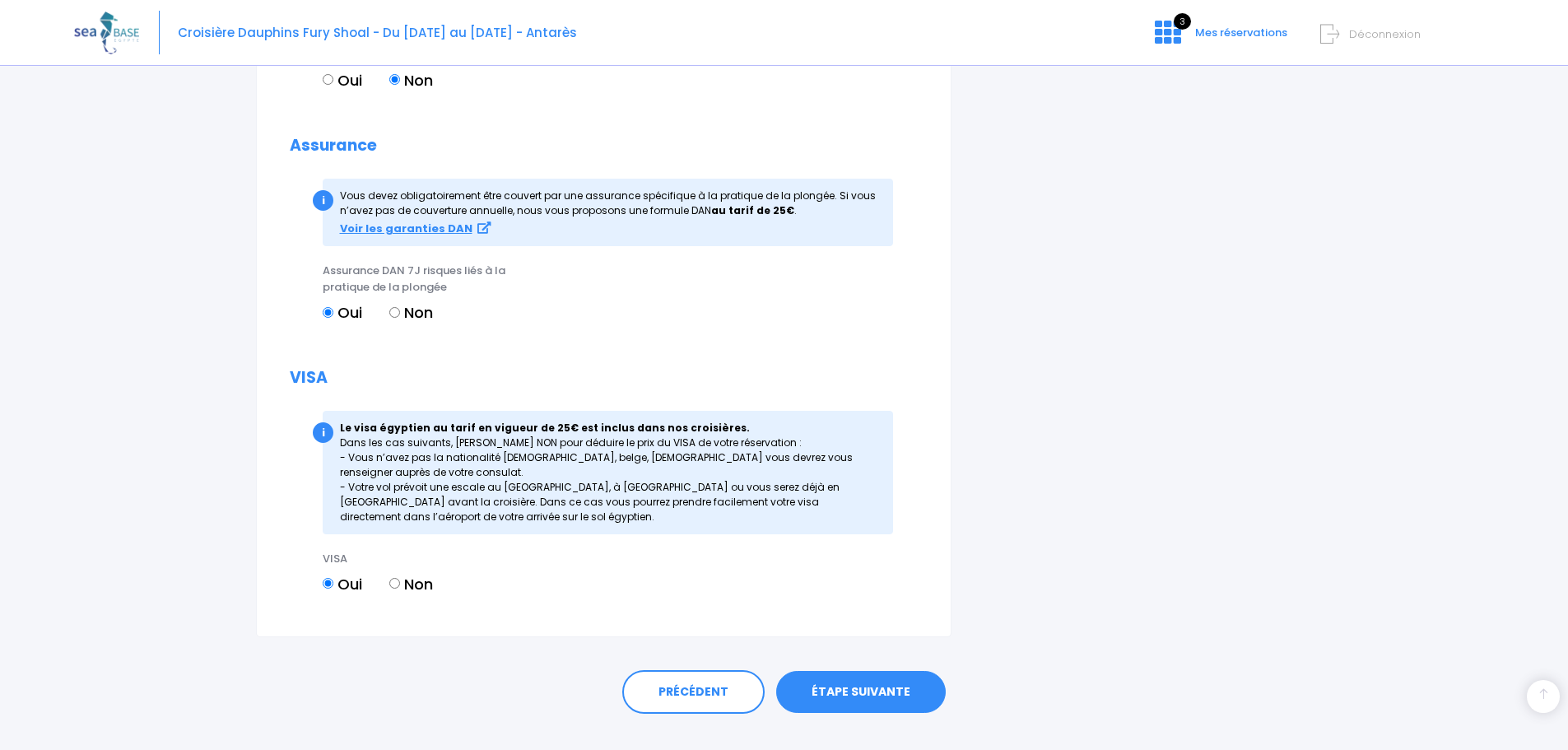
scroll to position [1758, 0]
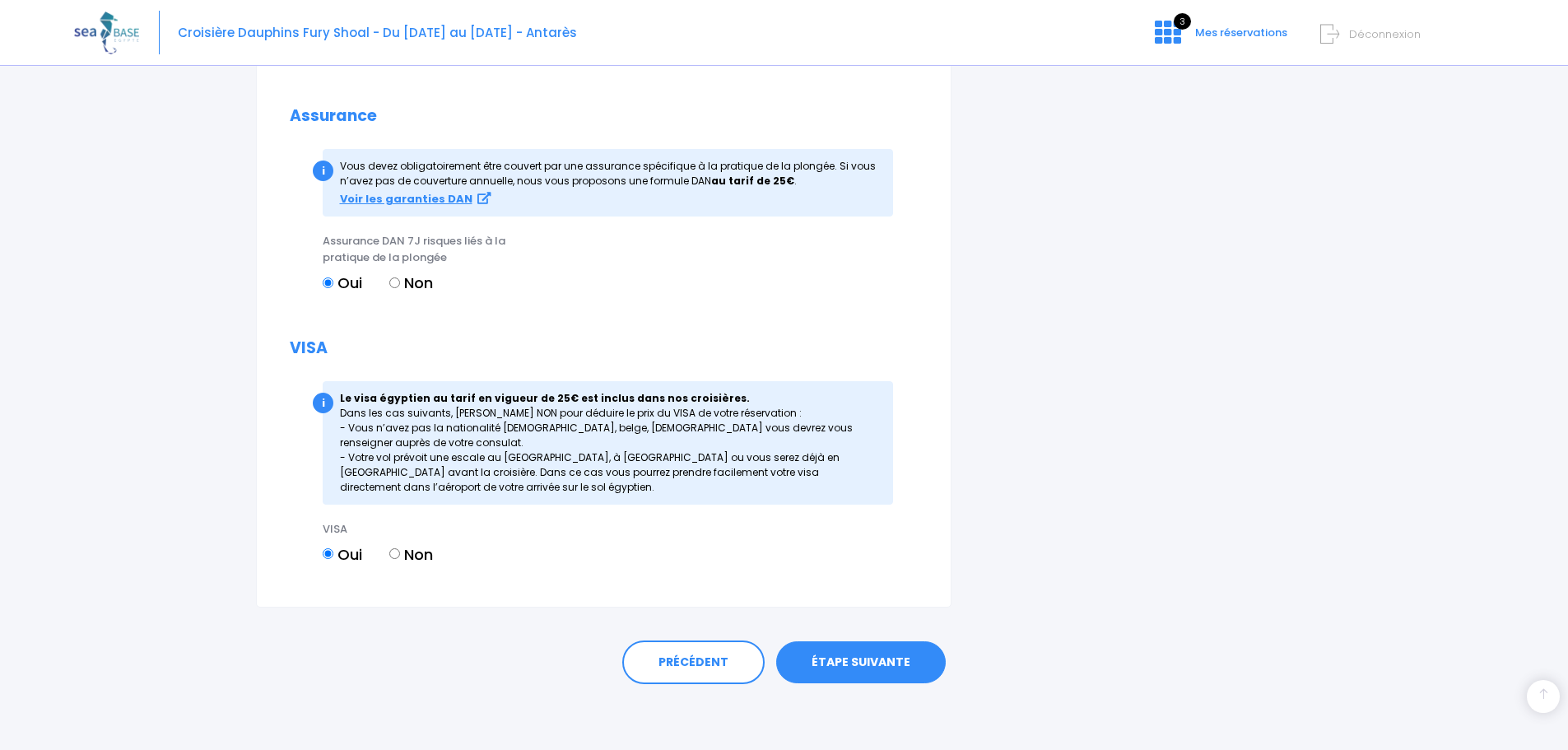
click at [886, 663] on link "ÉTAPE SUIVANTE" at bounding box center [860, 662] width 169 height 43
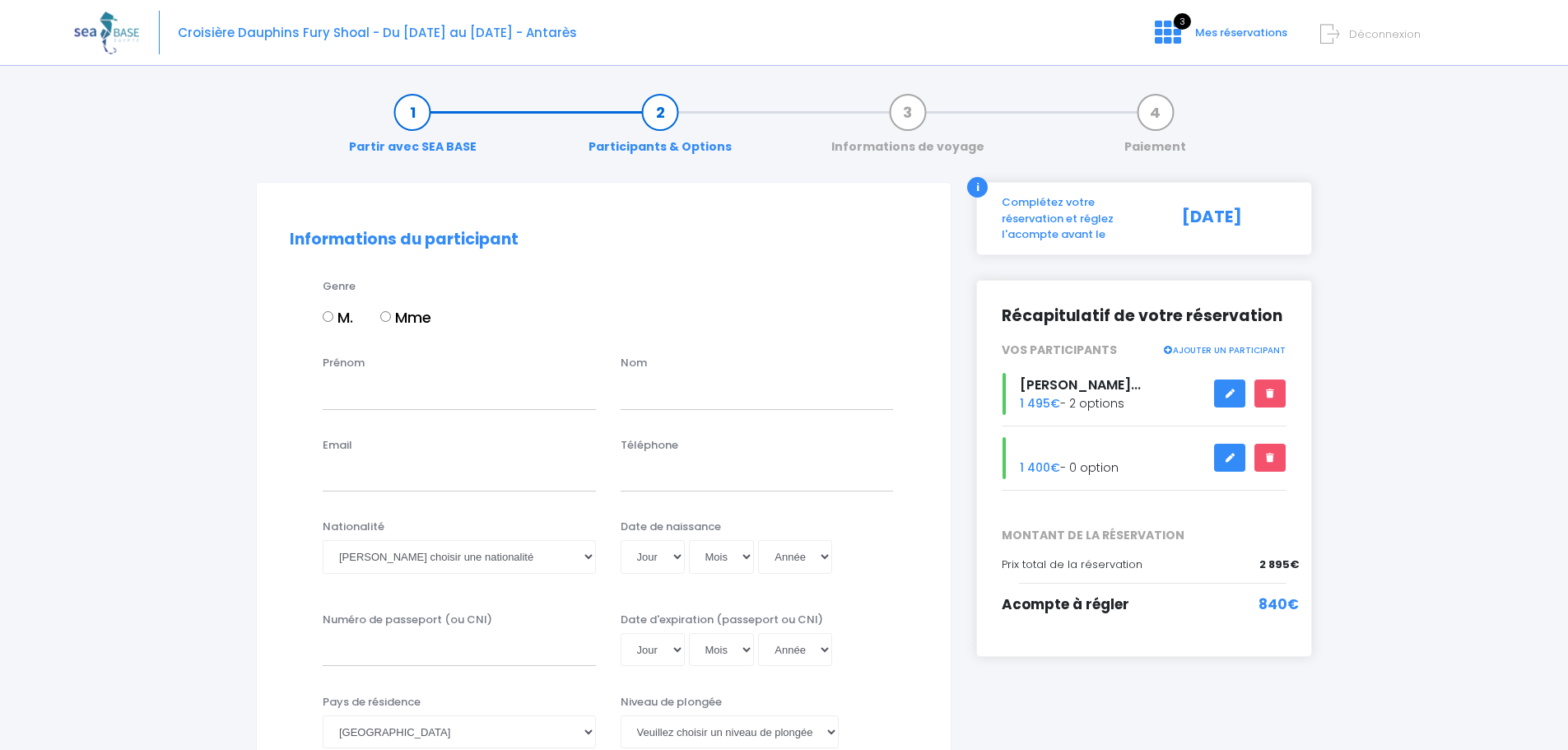
click at [386, 318] on input "Mme" at bounding box center [385, 316] width 11 height 11
radio input "true"
click at [383, 409] on input "Prénom" at bounding box center [459, 392] width 274 height 33
type input "Agnieszka"
type input "Radochonska"
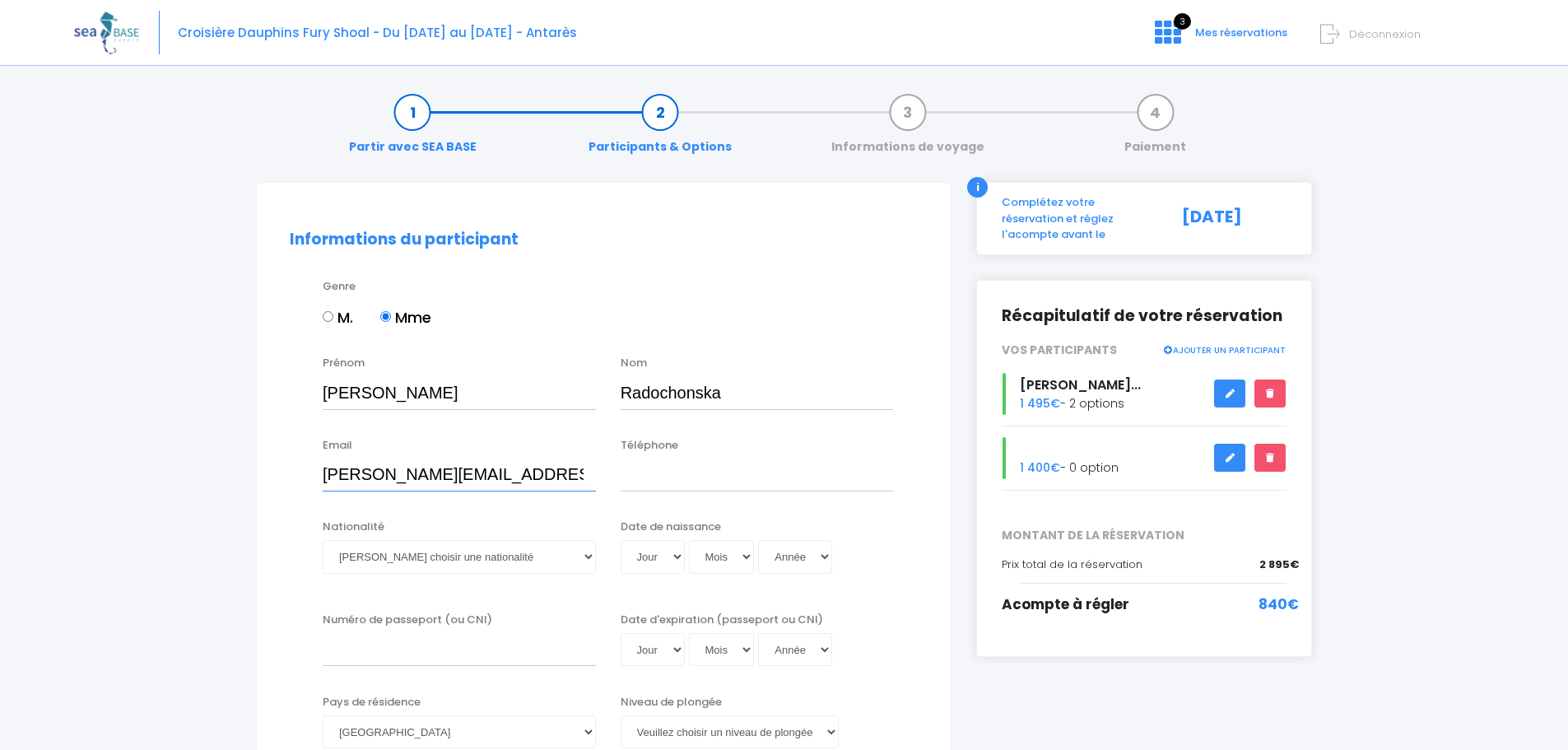
type input "agnieszka.radochonska@yahoo.pl"
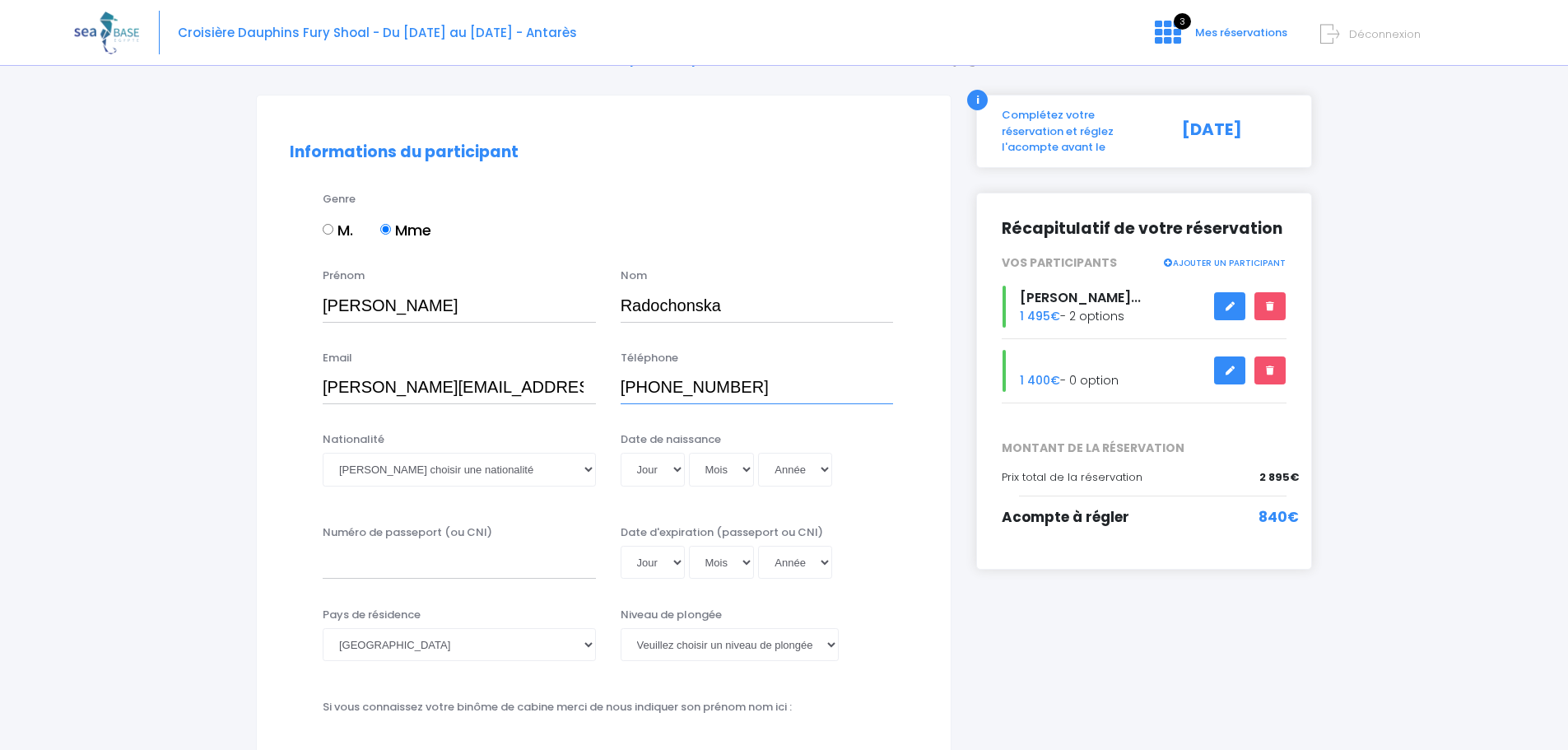
scroll to position [165, 0]
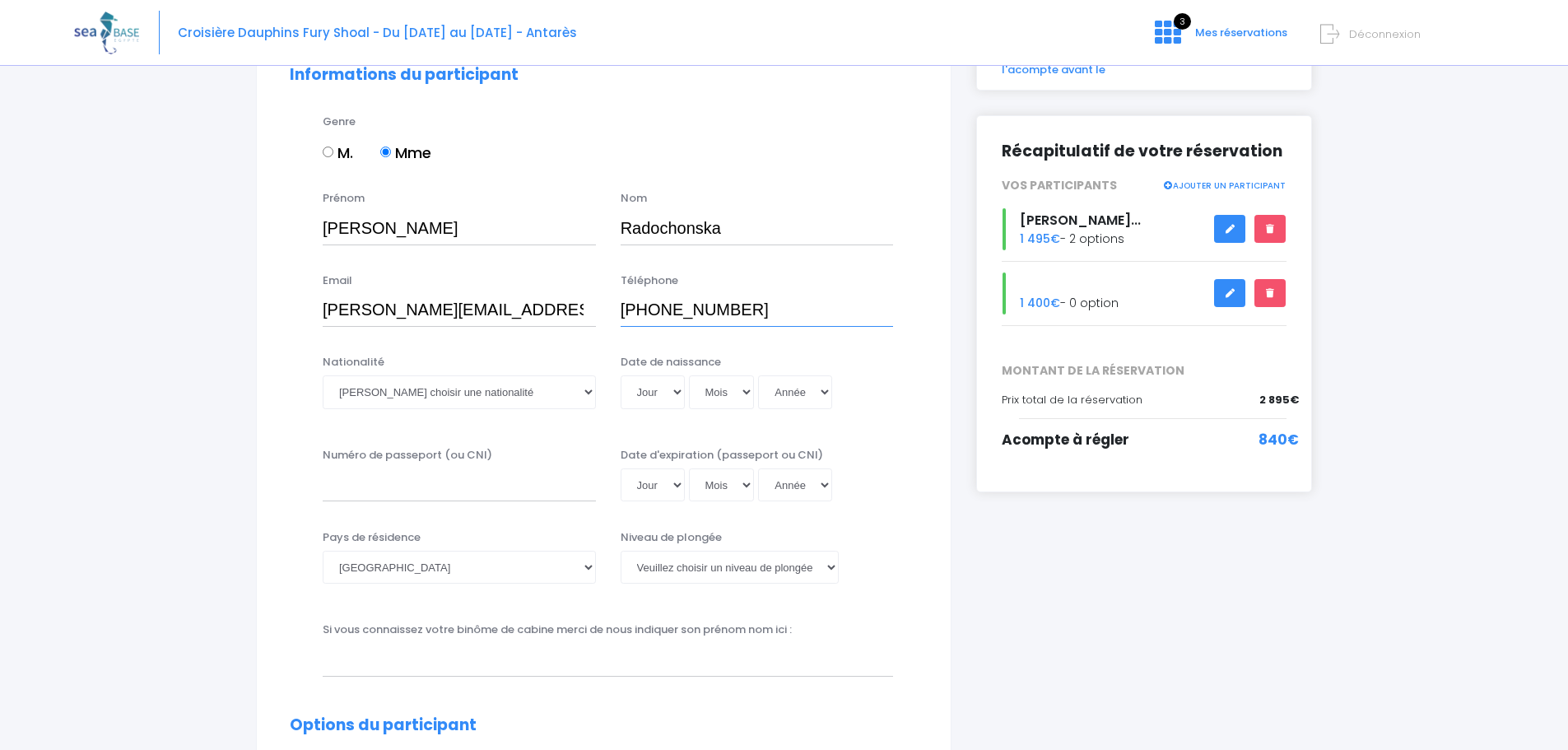
type input "+48695230584"
click at [576, 398] on select "Veuillez choisir une nationalité Afghane Albanaise Algerienne Allemande America…" at bounding box center [459, 391] width 274 height 33
select select "Polonaise"
click at [322, 375] on select "Veuillez choisir une nationalité Afghane Albanaise Algerienne Allemande America…" at bounding box center [459, 391] width 274 height 33
click at [655, 389] on select "Jour 01 02 03 04 05 06 07 08 09 10 11 12 13 14 15 16 17 18 19 20 21 22 23 24 25…" at bounding box center [653, 391] width 64 height 33
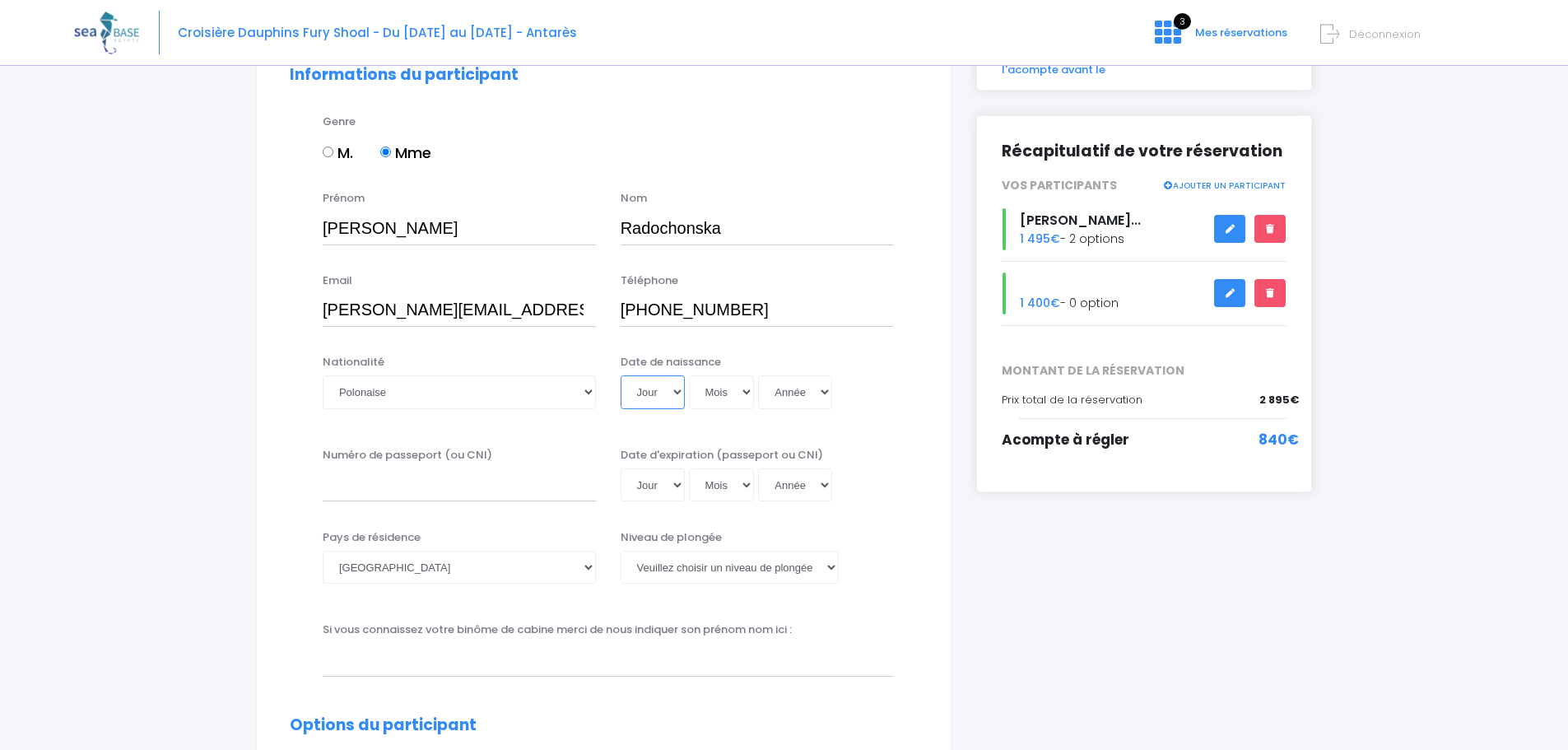
select select "23"
click at [621, 375] on select "Jour 01 02 03 04 05 06 07 08 09 10 11 12 13 14 15 16 17 18 19 20 21 22 23 24 25…" at bounding box center [653, 391] width 64 height 33
click at [716, 388] on select "Mois 01 02 03 04 05 06 07 08 09 10 11 12" at bounding box center [722, 391] width 66 height 33
select select "05"
click at [689, 375] on select "Mois 01 02 03 04 05 06 07 08 09 10 11 12" at bounding box center [722, 391] width 66 height 33
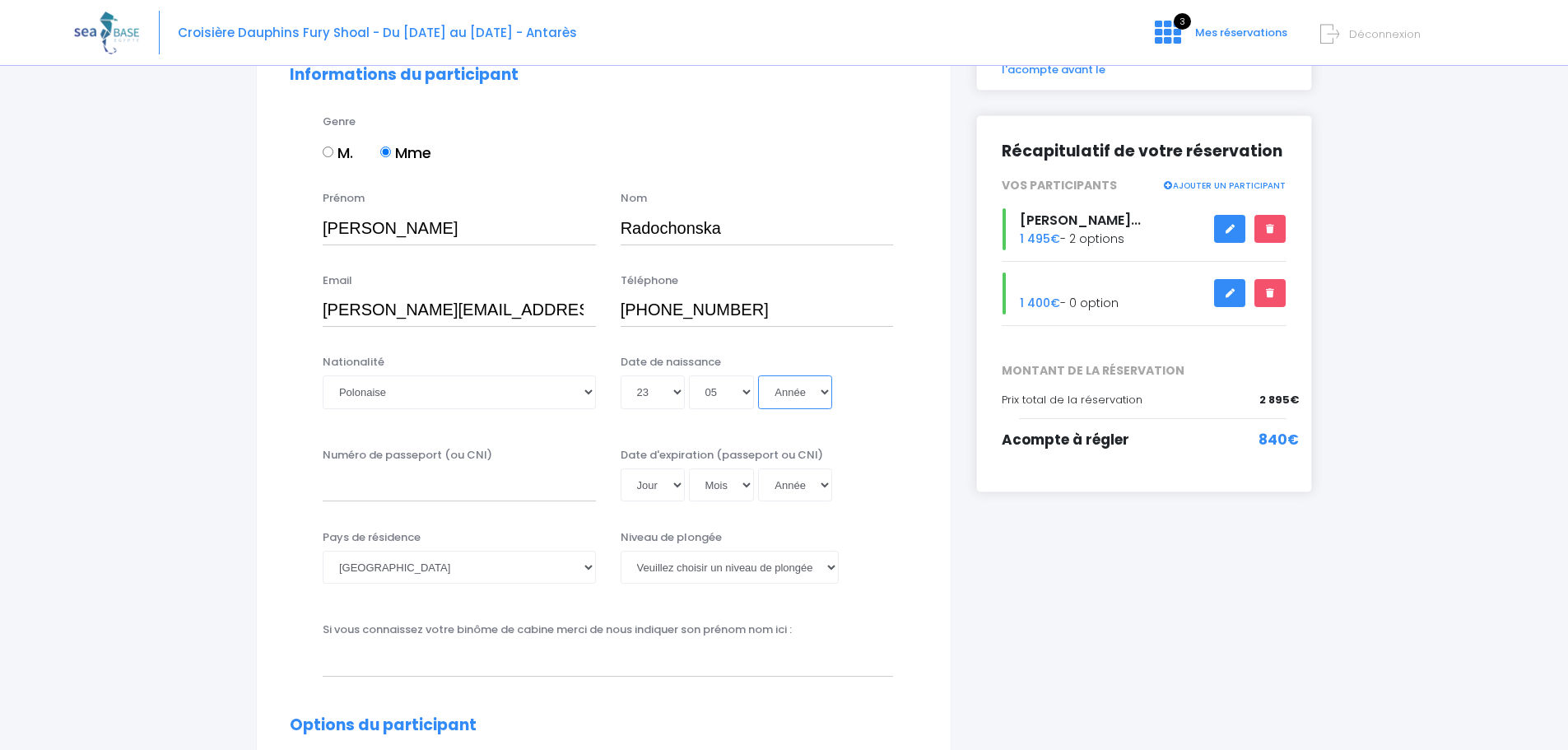
click at [796, 397] on select "Année 2045 2044 2043 2042 2041 2040 2039 2038 2037 2036 2035 2034 2033 2032 203…" at bounding box center [796, 391] width 74 height 33
select select "1984"
click at [758, 375] on select "Année 2045 2044 2043 2042 2041 2040 2039 2038 2037 2036 2035 2034 2033 2032 203…" at bounding box center [796, 391] width 74 height 33
type input "1984-05-23"
click at [425, 568] on select "Afghanistan Afrique du Sud Albanie Algérie Allemagne Andorre Angola Anguilla An…" at bounding box center [459, 567] width 274 height 33
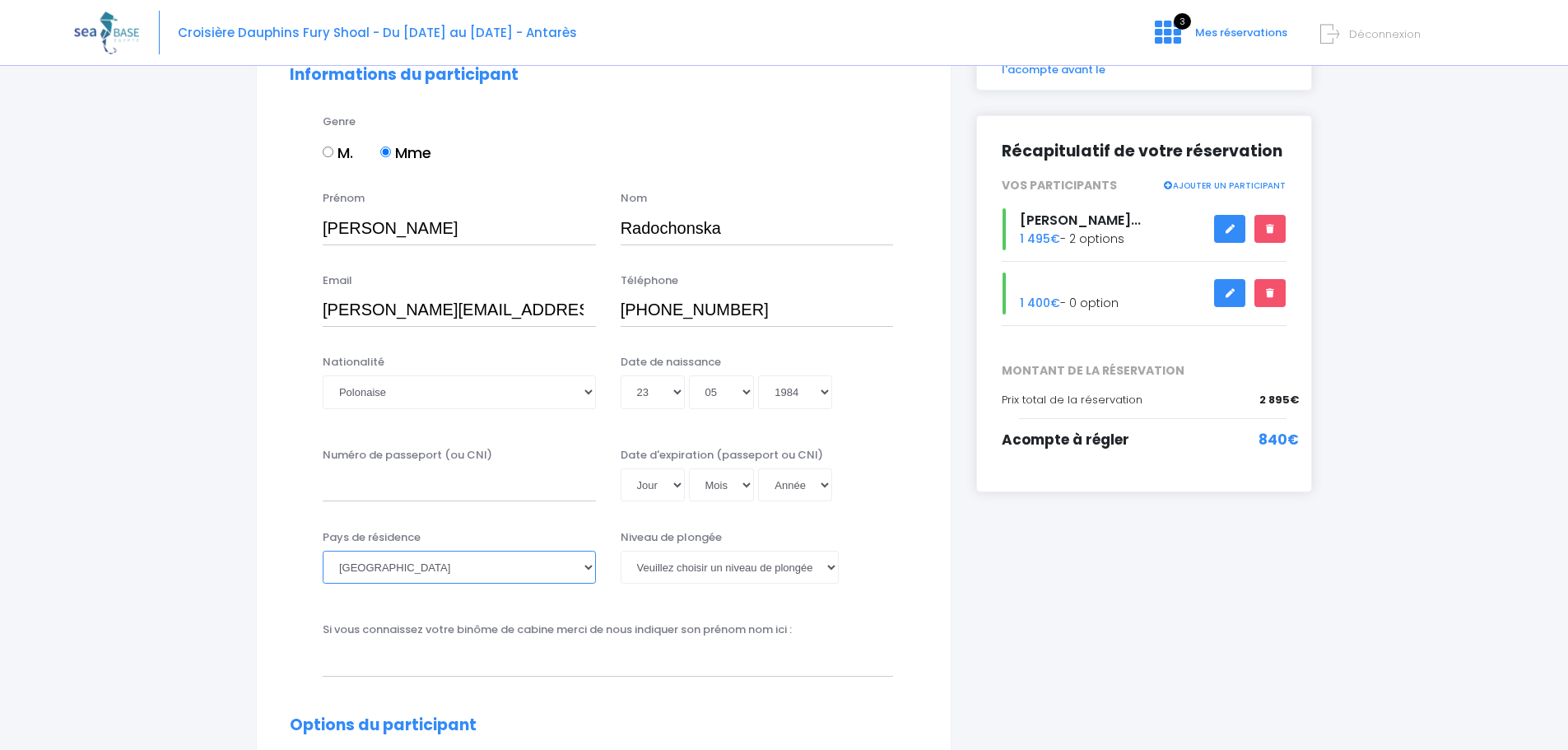
select select "Pologne"
click at [322, 551] on select "Afghanistan Afrique du Sud Albanie Algérie Allemagne Andorre Angola Anguilla An…" at bounding box center [459, 567] width 274 height 33
click at [787, 566] on select "Veuillez choisir un niveau de plongée Non plongeur Junior OW diver Adventure OW…" at bounding box center [730, 567] width 218 height 33
select select "PADI Advanced OW diver"
click at [621, 551] on select "Veuillez choisir un niveau de plongée Non plongeur Junior OW diver Adventure OW…" at bounding box center [730, 567] width 218 height 33
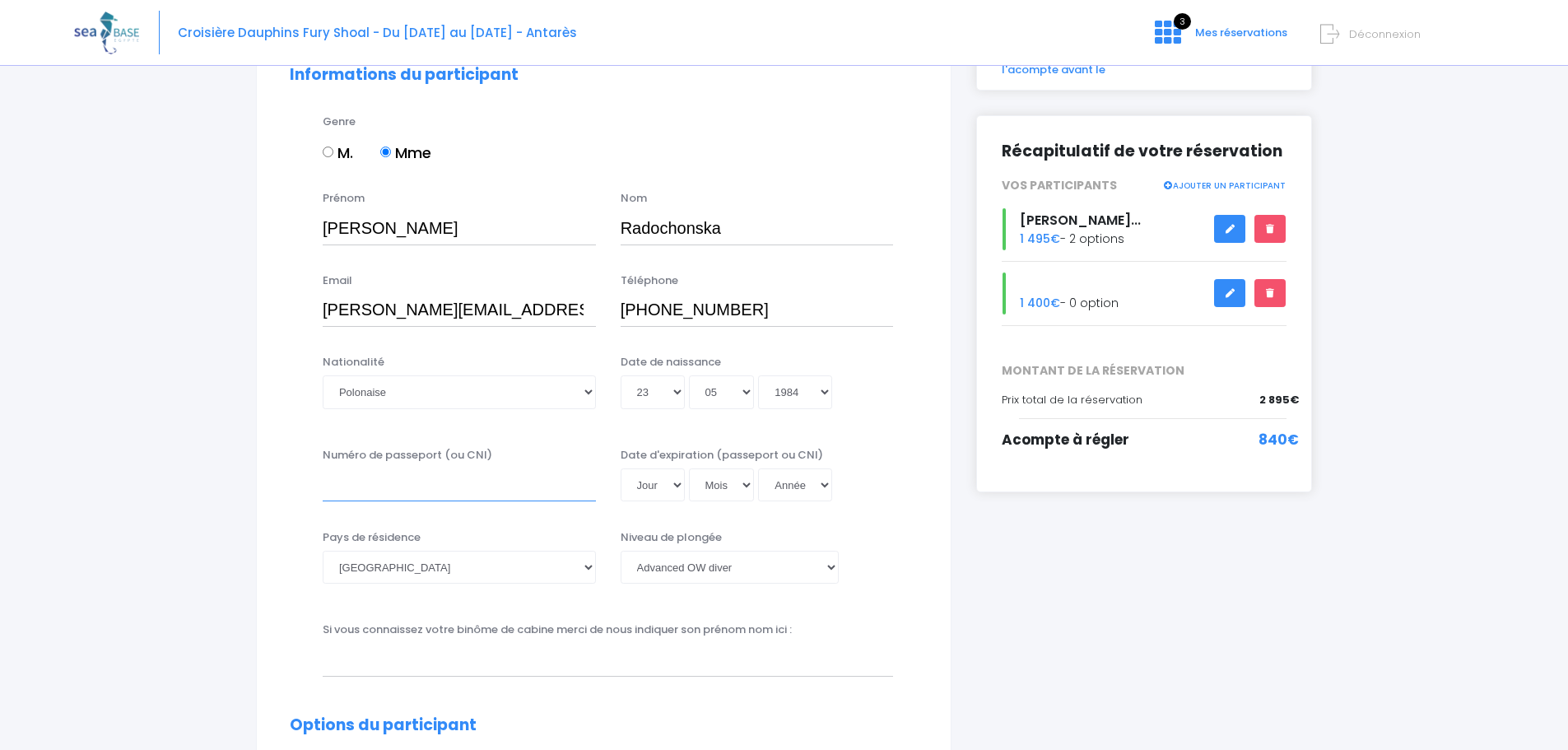
click at [409, 496] on input "Numéro de passeport (ou CNI)" at bounding box center [459, 484] width 274 height 33
type input "FD4793753"
click at [669, 484] on select "Jour 01 02 03 04 05 06 07 08 09 10 11 12 13 14 15 16 17 18 19 20 21 22 23 24 25…" at bounding box center [653, 484] width 64 height 33
select select "06"
click at [621, 468] on select "Jour 01 02 03 04 05 06 07 08 09 10 11 12 13 14 15 16 17 18 19 20 21 22 23 24 25…" at bounding box center [653, 484] width 64 height 33
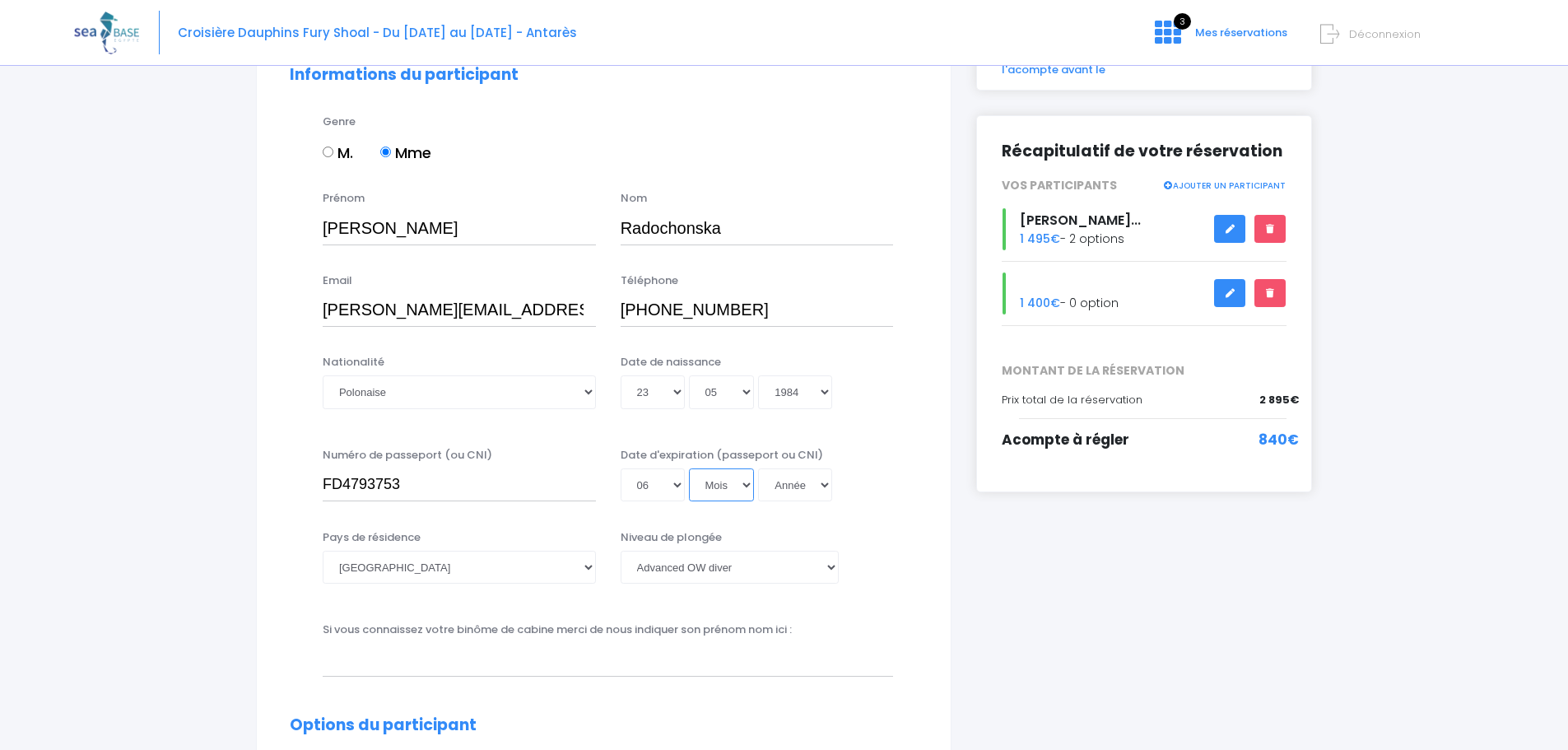
click at [734, 483] on select "Mois 01 02 03 04 05 06 07 08 09 10 11 12" at bounding box center [722, 484] width 66 height 33
select select "10"
click at [689, 468] on select "Mois 01 02 03 04 05 06 07 08 09 10 11 12" at bounding box center [722, 484] width 66 height 33
click at [808, 481] on select "Année 2045 2044 2043 2042 2041 2040 2039 2038 2037 2036 2035 2034 2033 2032 203…" at bounding box center [796, 484] width 74 height 33
select select "2033"
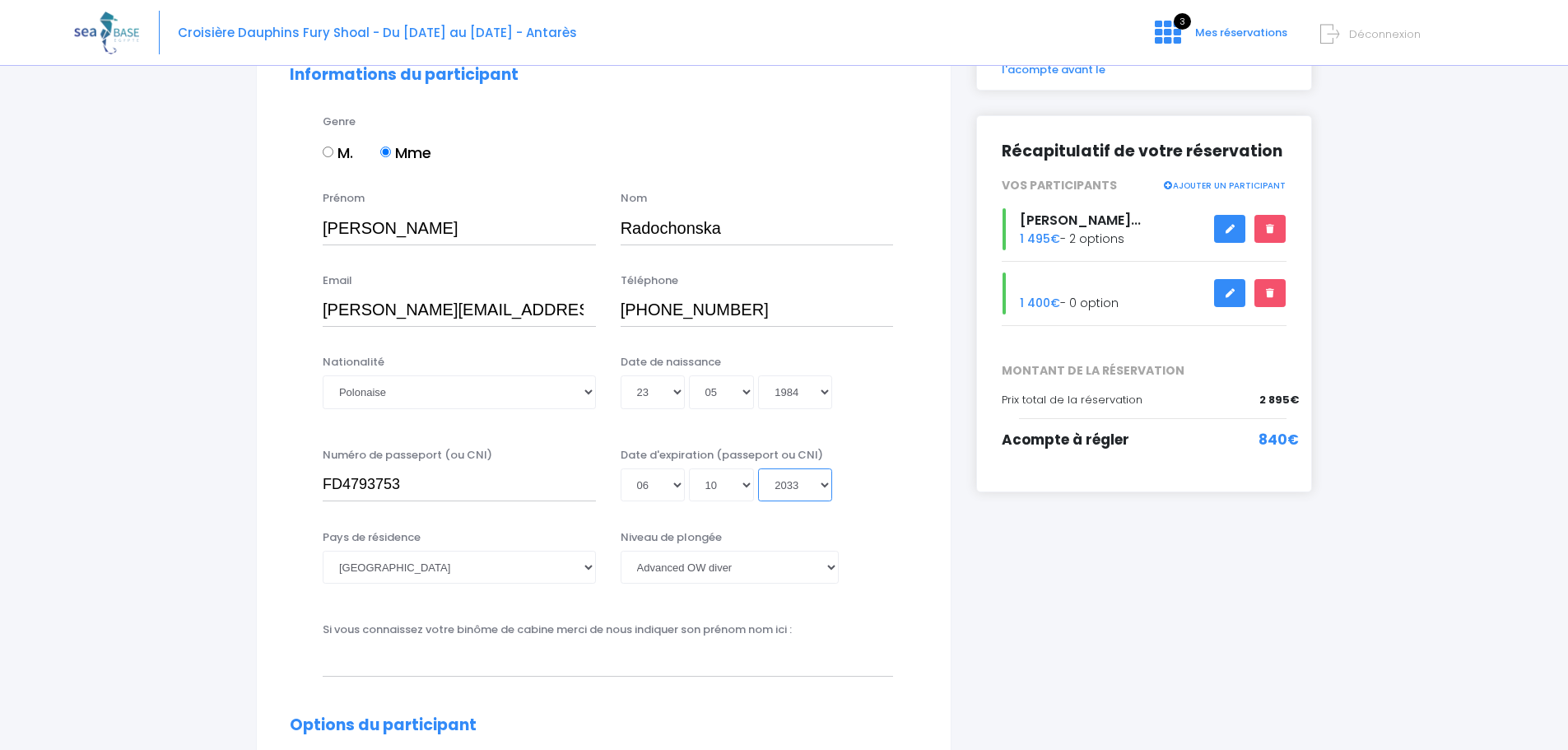
click at [758, 468] on select "Année 2045 2044 2043 2042 2041 2040 2039 2038 2037 2036 2035 2034 2033 2032 203…" at bounding box center [796, 484] width 74 height 33
type input "2033-10-06"
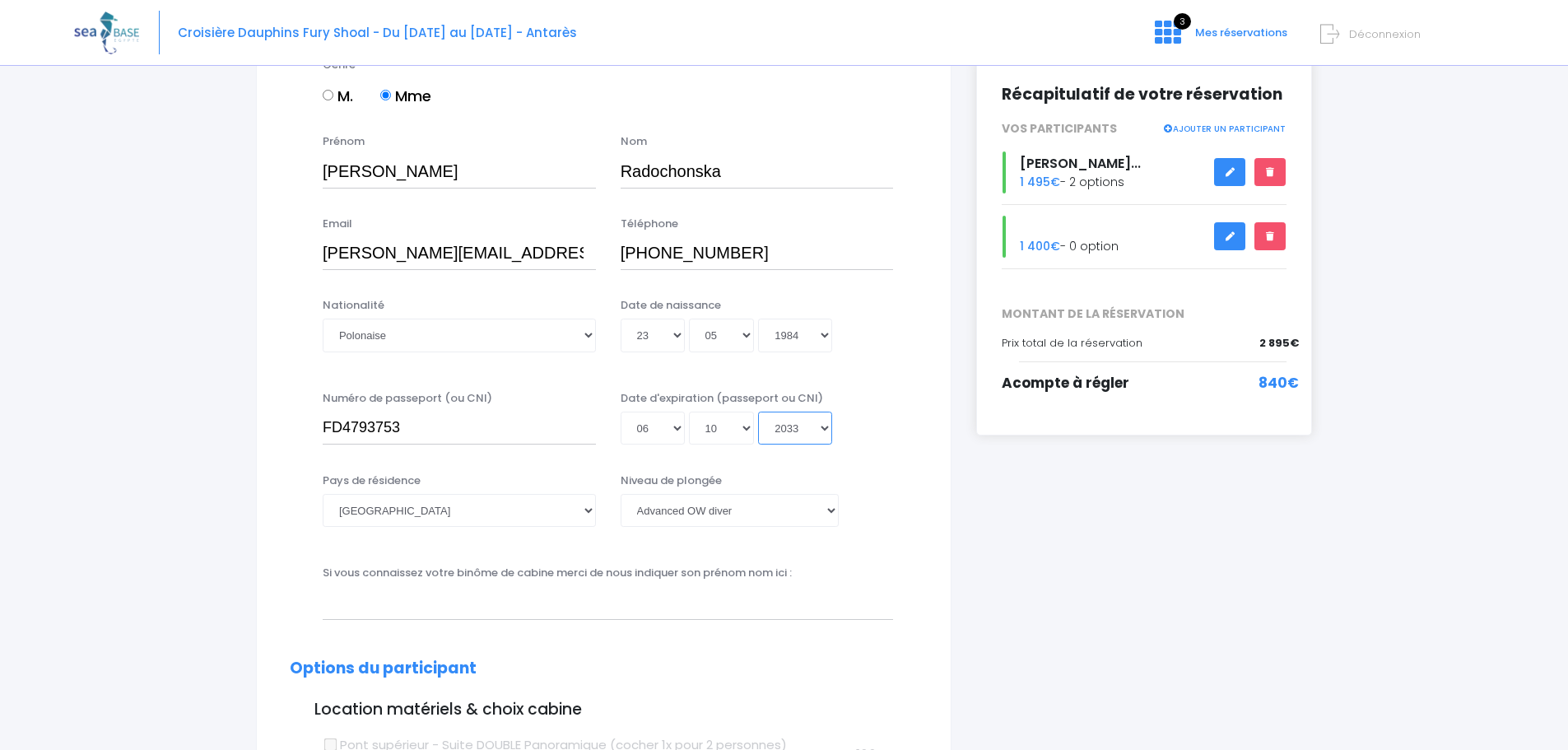
scroll to position [247, 0]
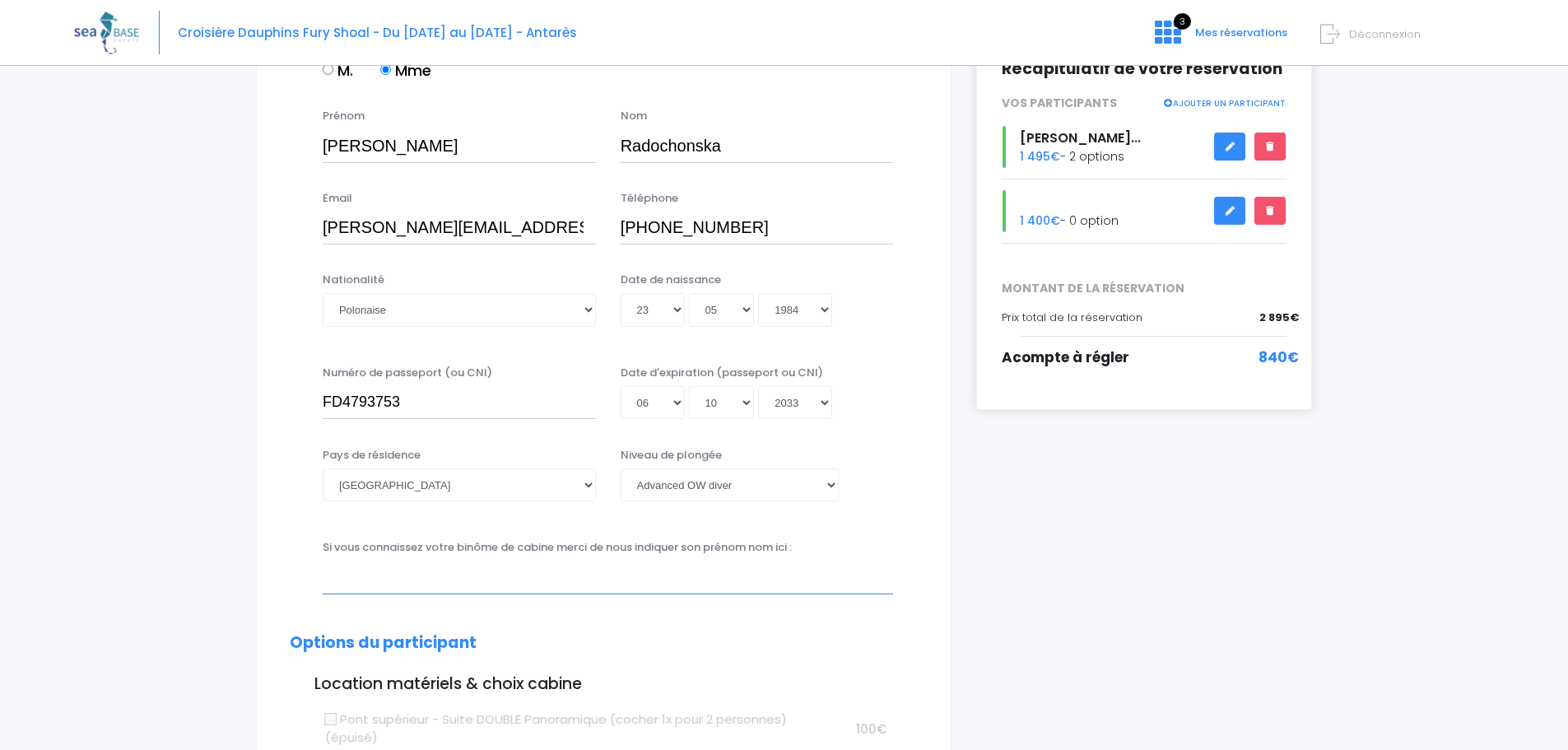
click at [641, 588] on input "text" at bounding box center [608, 576] width 571 height 33
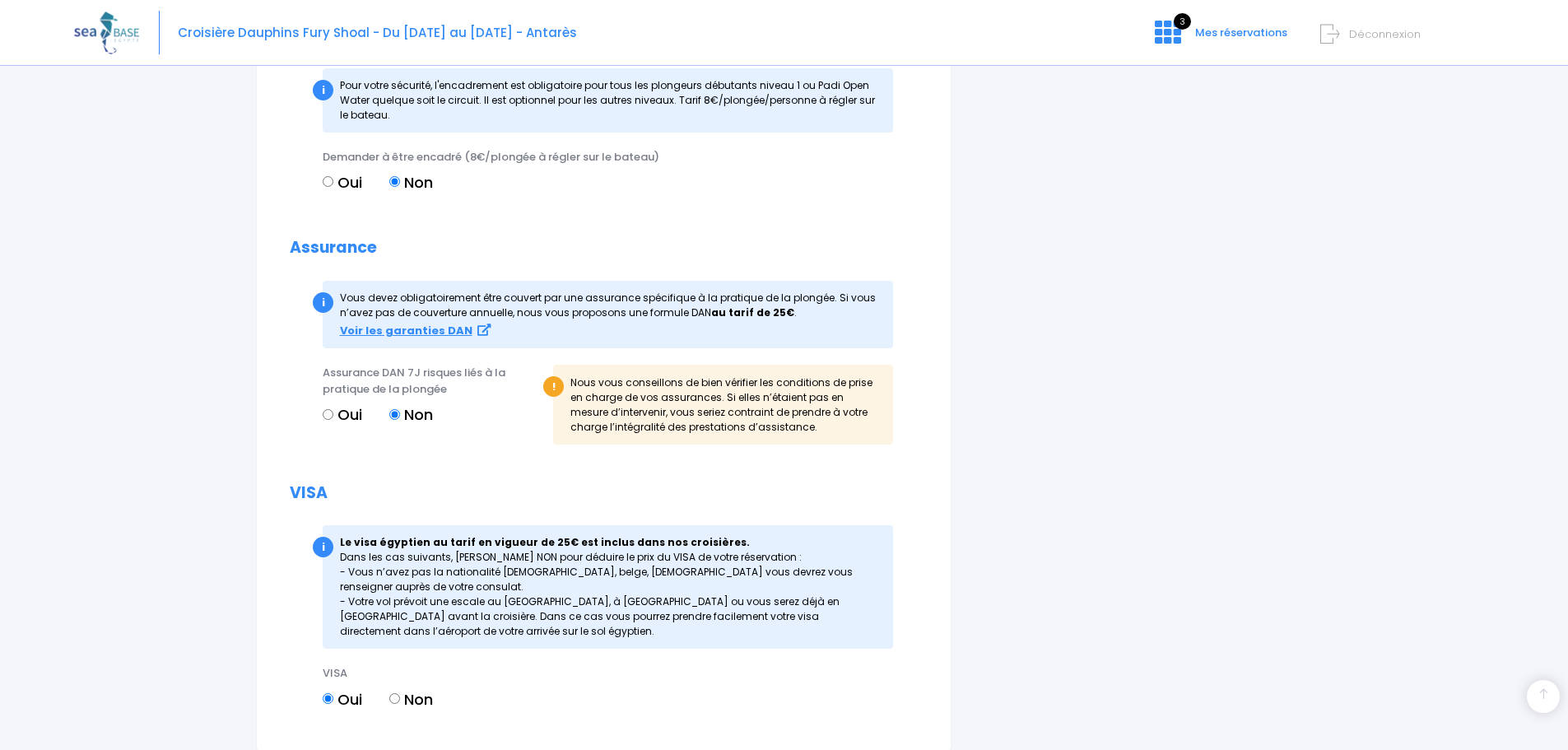
scroll to position [1646, 0]
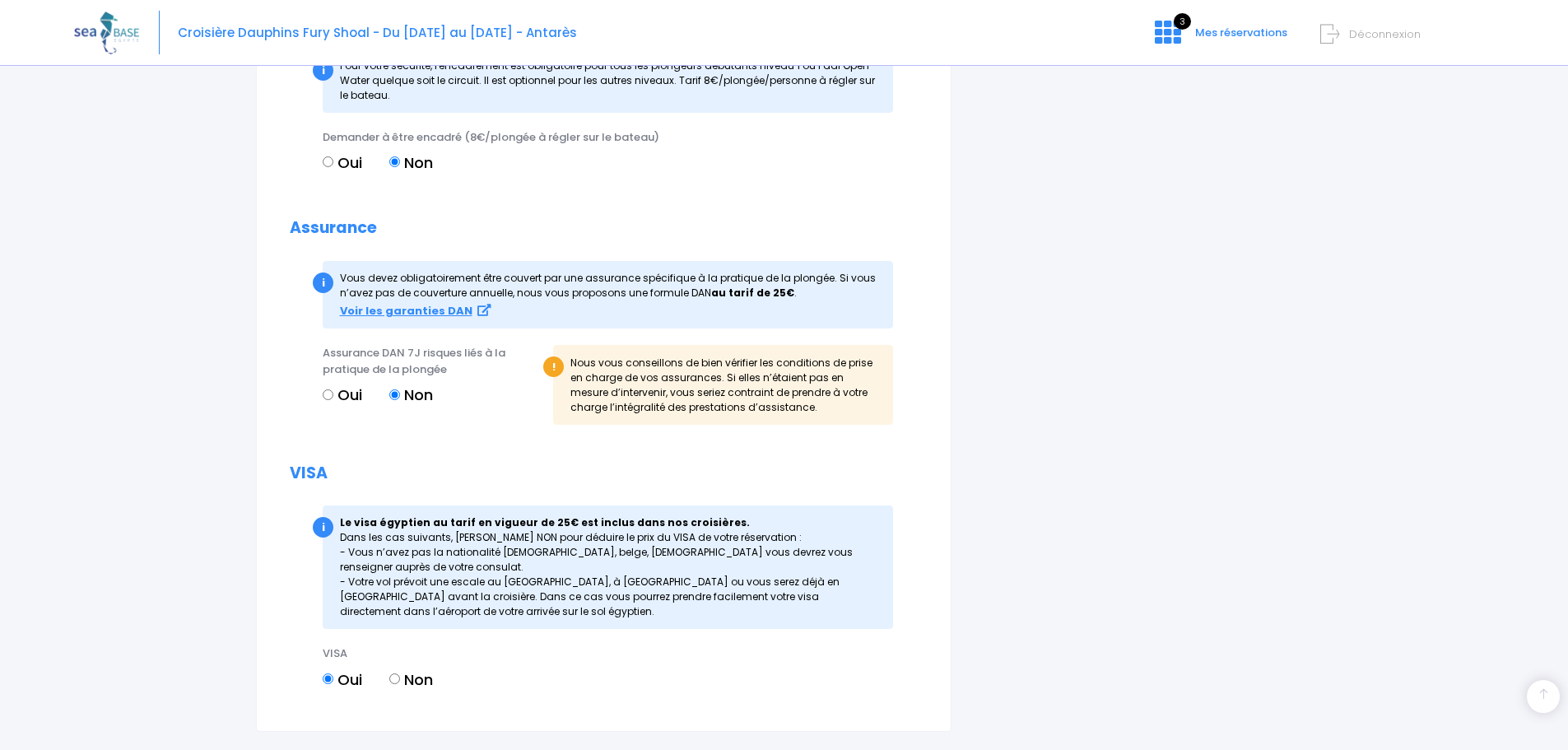
type input "Krzysztof Radochonski"
click at [326, 395] on input "Oui" at bounding box center [328, 395] width 11 height 11
radio input "true"
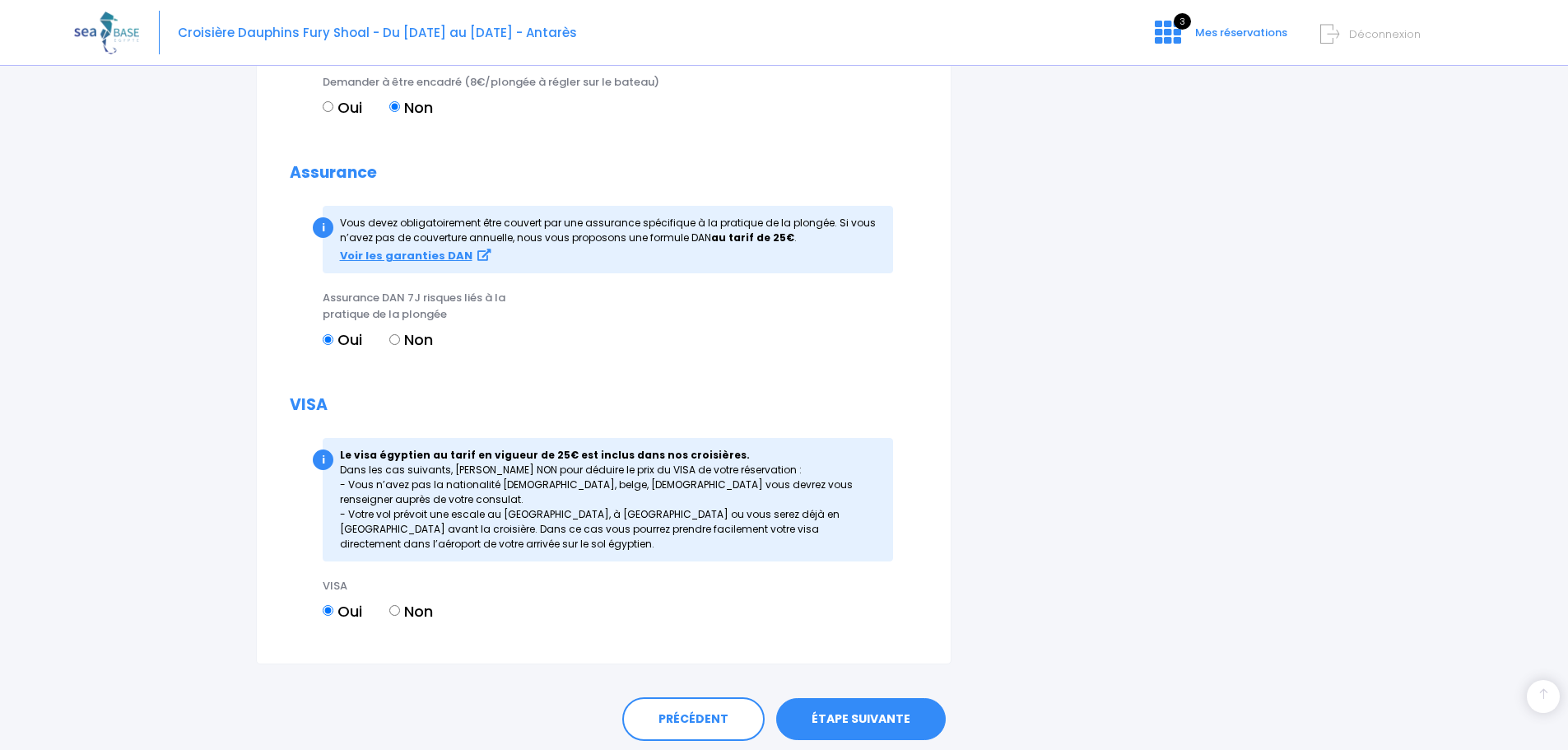
scroll to position [1758, 0]
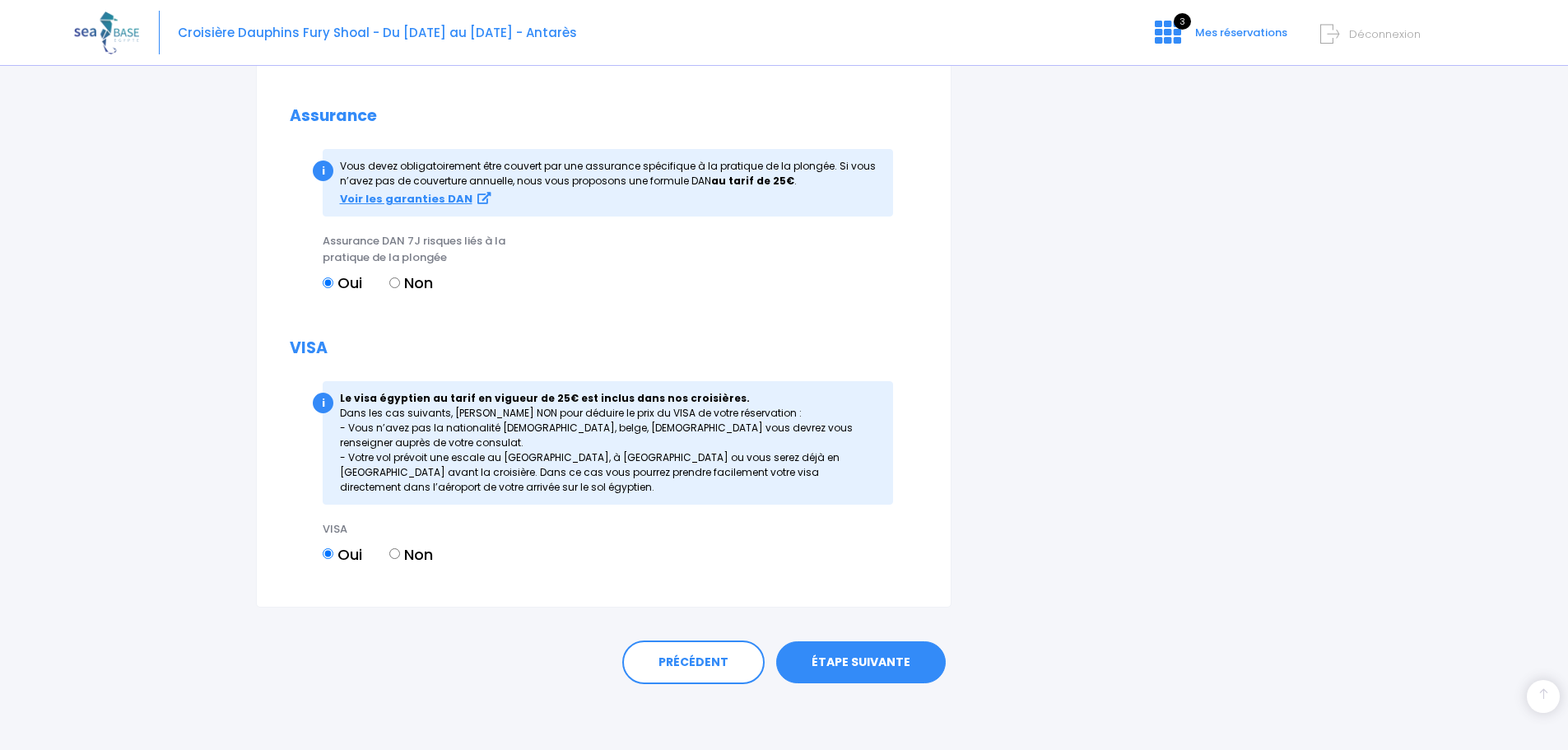
click at [853, 661] on link "ÉTAPE SUIVANTE" at bounding box center [860, 662] width 169 height 43
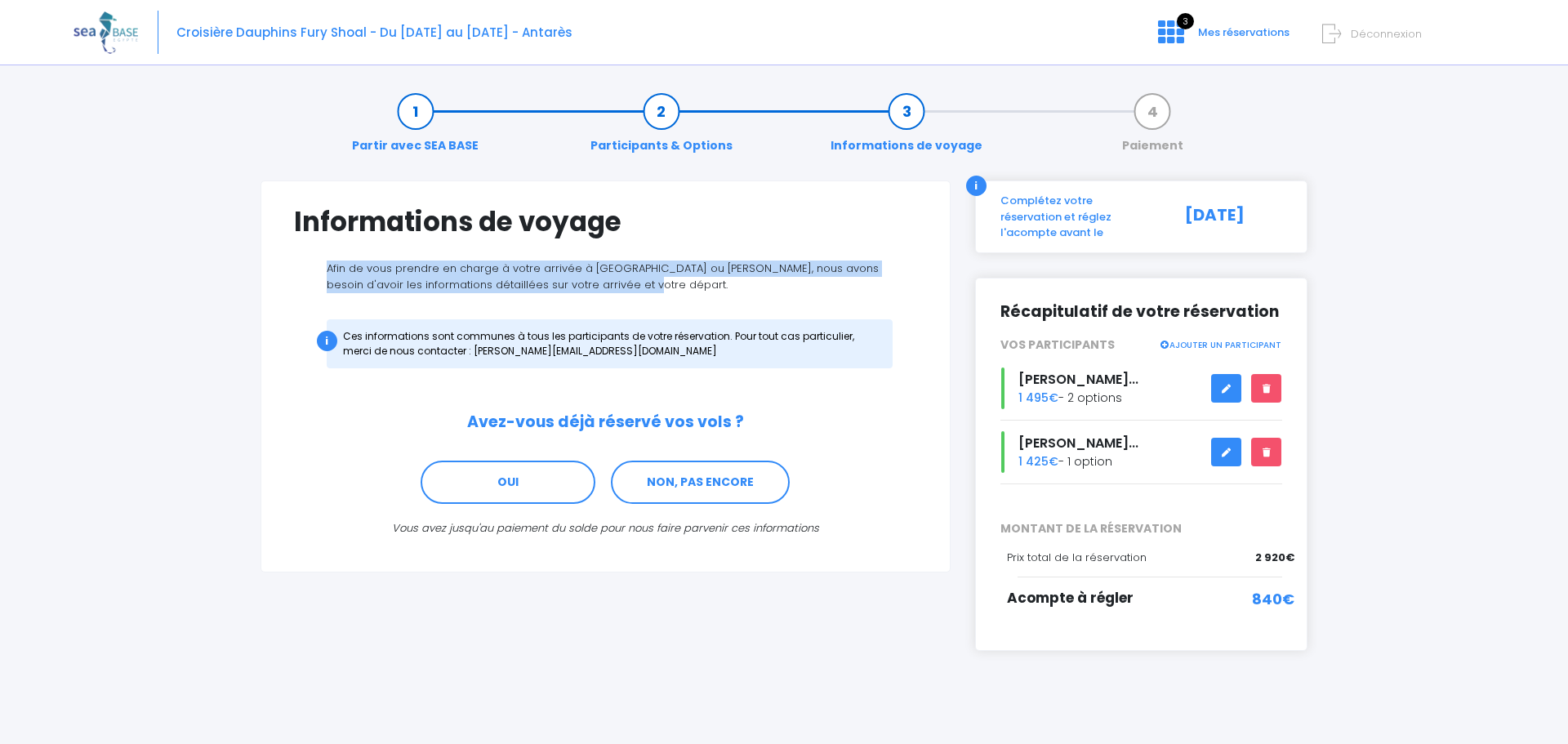
drag, startPoint x: 326, startPoint y: 269, endPoint x: 683, endPoint y: 292, distance: 357.7
click at [683, 292] on p "Afin de vous prendre en charge à votre arrivée à Hurghada ou Marsa Alam, nous a…" at bounding box center [606, 276] width 623 height 32
copy p "Afin de vous prendre en charge à votre arrivée à Hurghada ou Marsa Alam, nous a…"
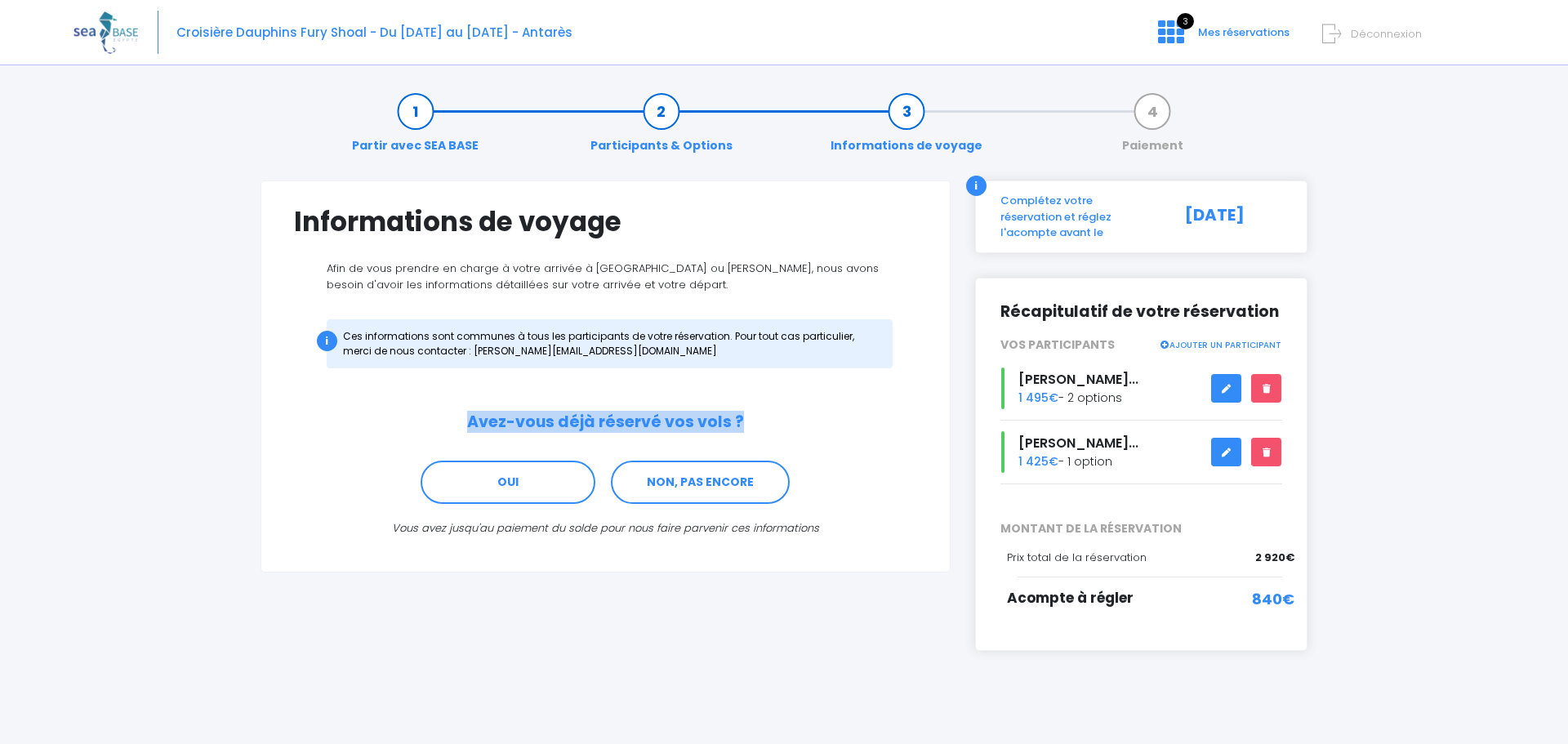
drag, startPoint x: 470, startPoint y: 423, endPoint x: 773, endPoint y: 425, distance: 303.0
click at [773, 425] on h2 "Avez-vous déjà réservé vos vols ?" at bounding box center [606, 422] width 623 height 18
drag, startPoint x: 343, startPoint y: 336, endPoint x: 660, endPoint y: 349, distance: 317.3
click at [660, 349] on div "i Ces informations sont communes à tous les participants de votre réservation. …" at bounding box center [610, 343] width 566 height 49
copy div "Ces informations sont communes à tous les participants de votre réservation. Po…"
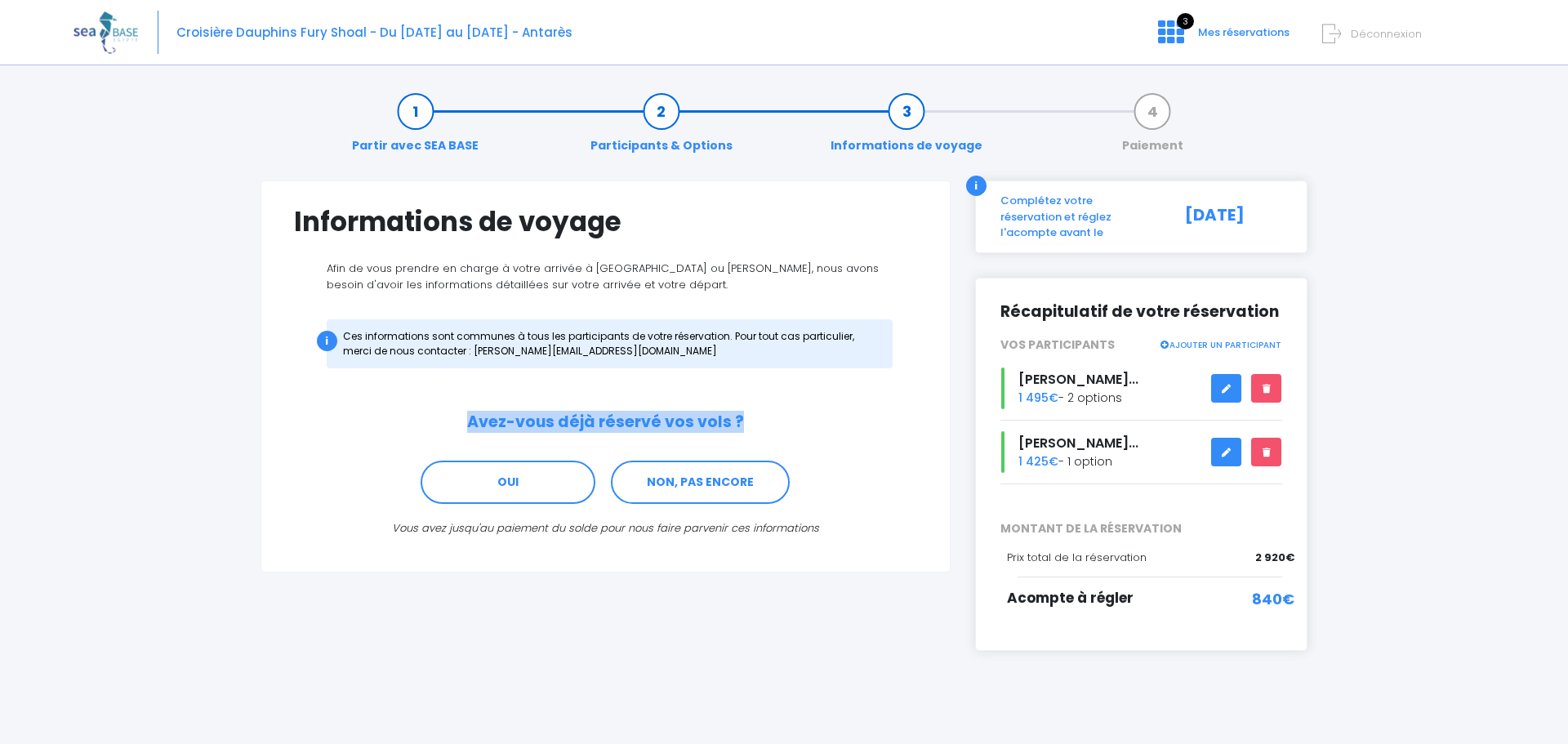
drag, startPoint x: 471, startPoint y: 424, endPoint x: 756, endPoint y: 423, distance: 285.0
click at [756, 423] on h2 "Avez-vous déjà réservé vos vols ?" at bounding box center [606, 422] width 623 height 18
copy h2 "Avez-vous déjà réservé vos vols ?"
click at [733, 482] on link "NON, PAS ENCORE" at bounding box center [701, 482] width 179 height 44
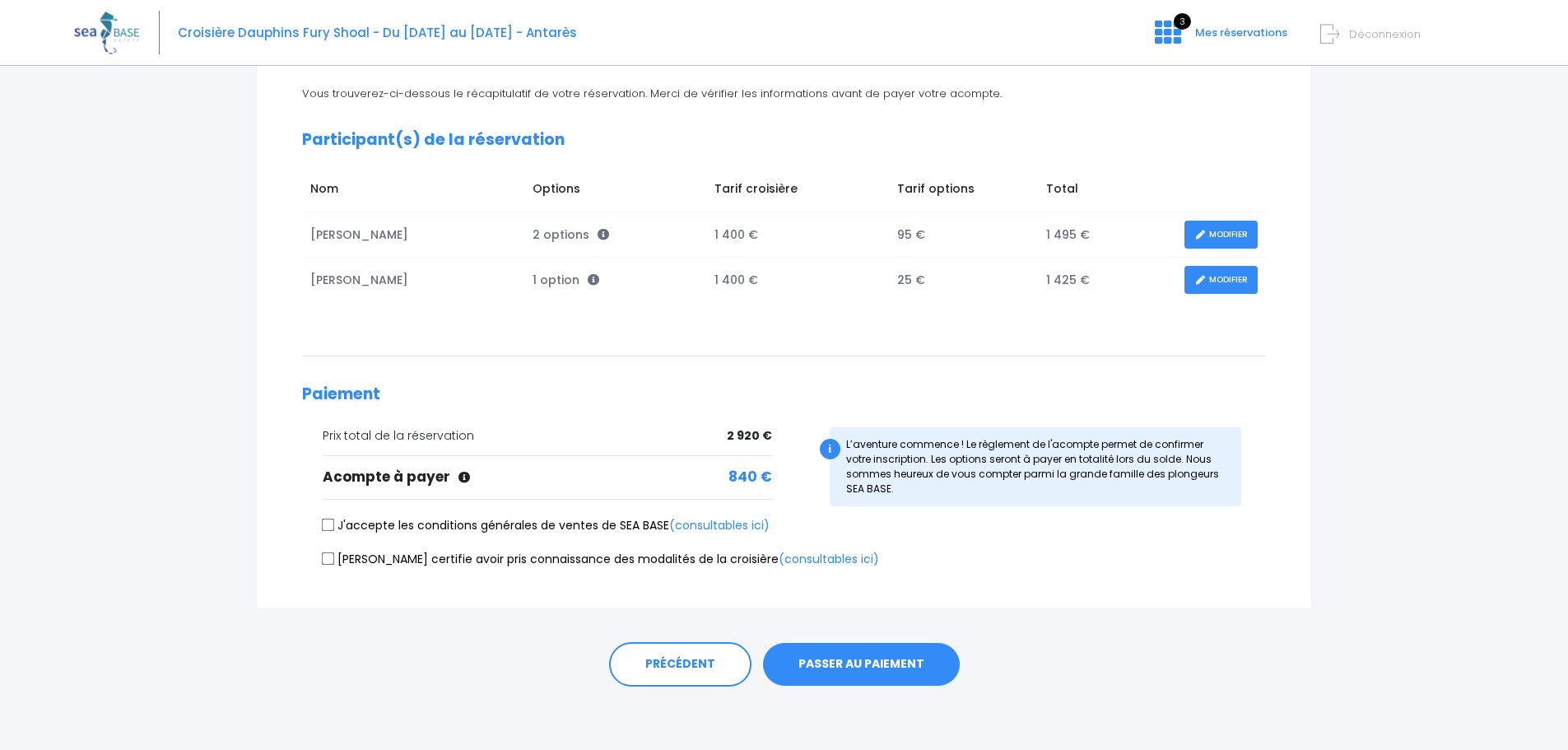
scroll to position [180, 0]
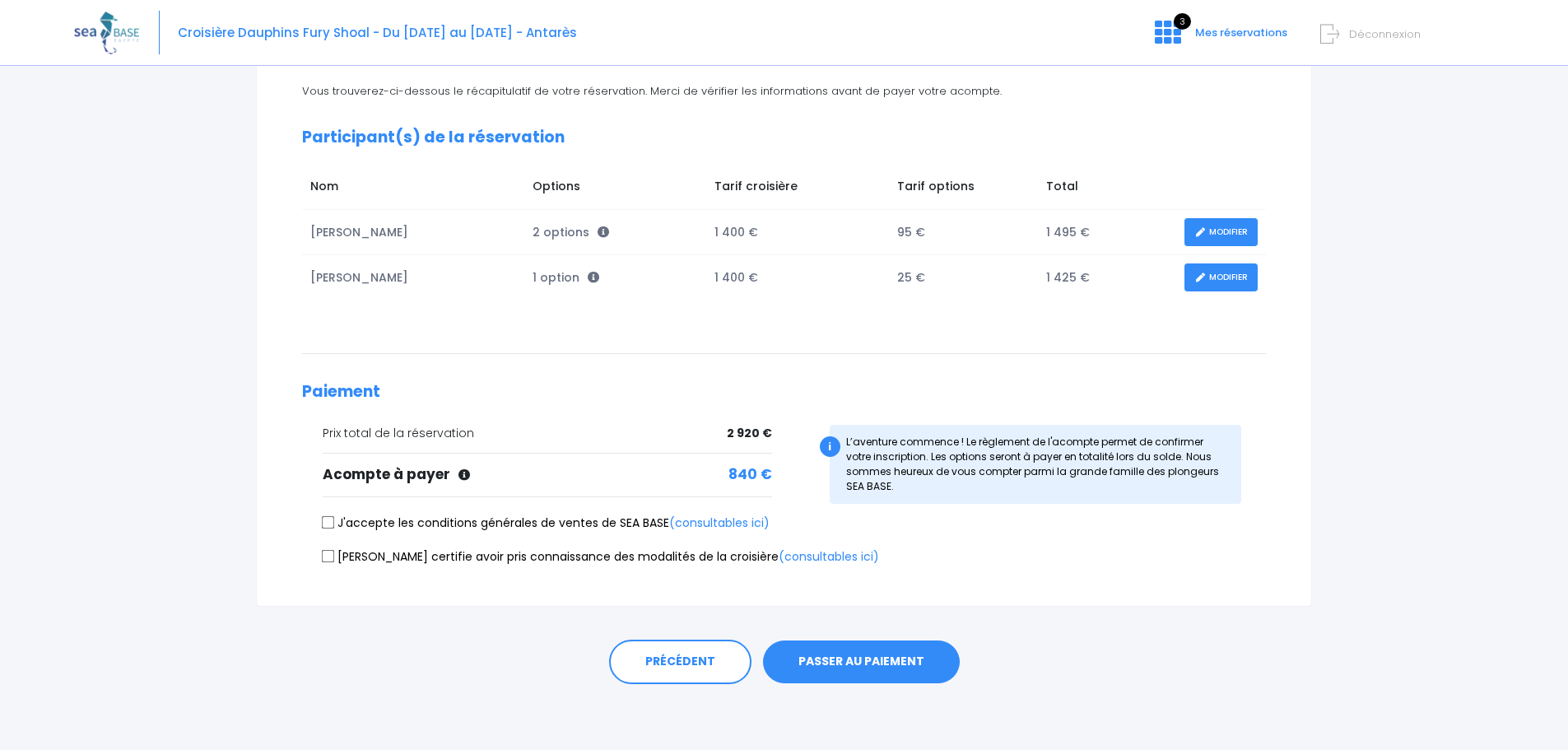
drag, startPoint x: 342, startPoint y: 519, endPoint x: 669, endPoint y: 526, distance: 327.1
click at [669, 526] on label "J'accepte les conditions générales de ventes de SEA BASE (consultables ici)" at bounding box center [546, 523] width 447 height 18
copy label "J'accepte les conditions générales de ventes de SEA BASE"
drag, startPoint x: 344, startPoint y: 555, endPoint x: 703, endPoint y: 561, distance: 359.1
click at [703, 561] on label "[PERSON_NAME] certifie avoir pris connaissance des modalités de la croisière (c…" at bounding box center [601, 557] width 556 height 18
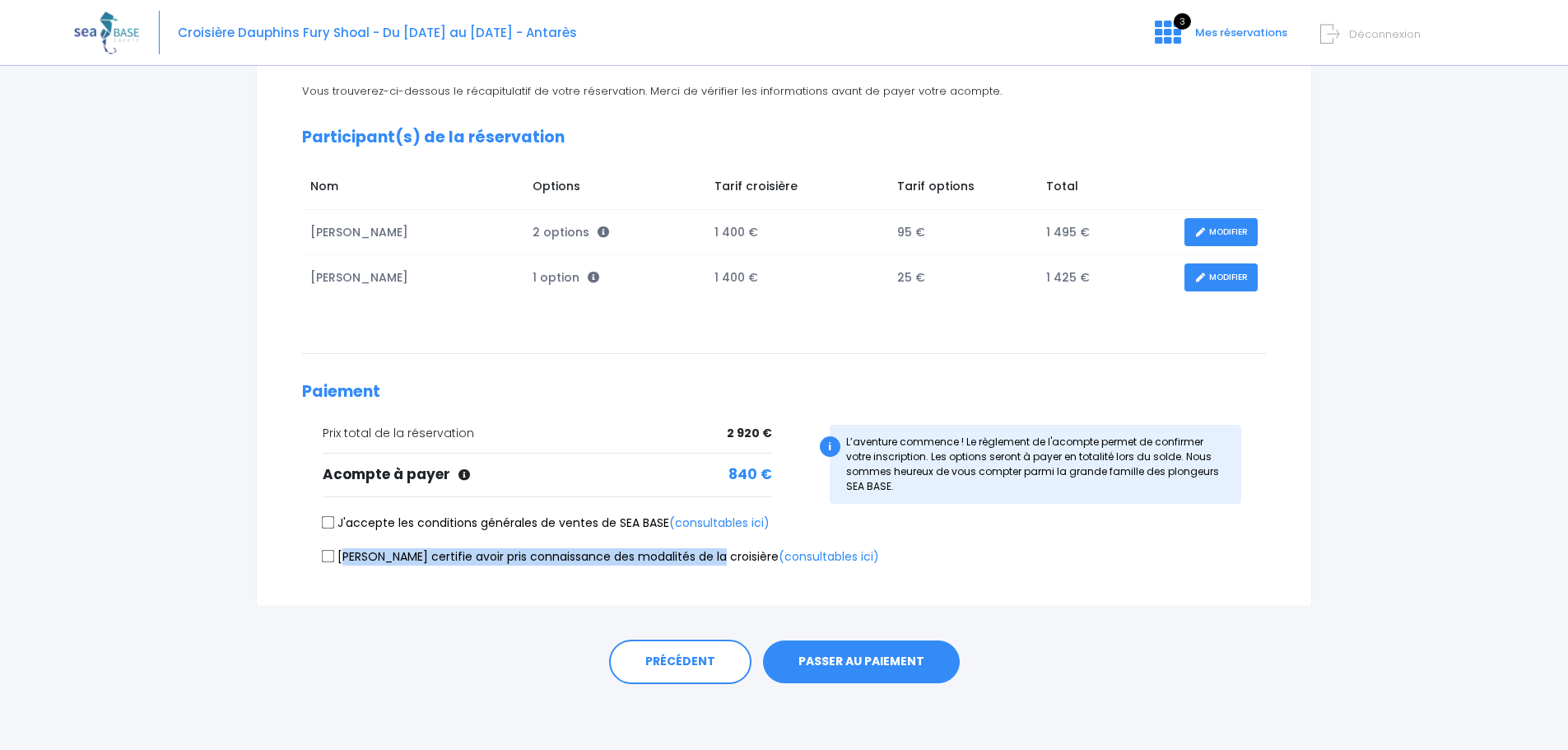
copy label "[PERSON_NAME] certifie avoir pris connaissance des modalités de la croisière"
click at [330, 520] on input "J'accepte les conditions générales de ventes de SEA BASE (consultables ici)" at bounding box center [328, 522] width 13 height 13
checkbox input "true"
click at [327, 554] on input "[PERSON_NAME] certifie avoir pris connaissance des modalités de la croisière (c…" at bounding box center [328, 555] width 13 height 13
checkbox input "true"
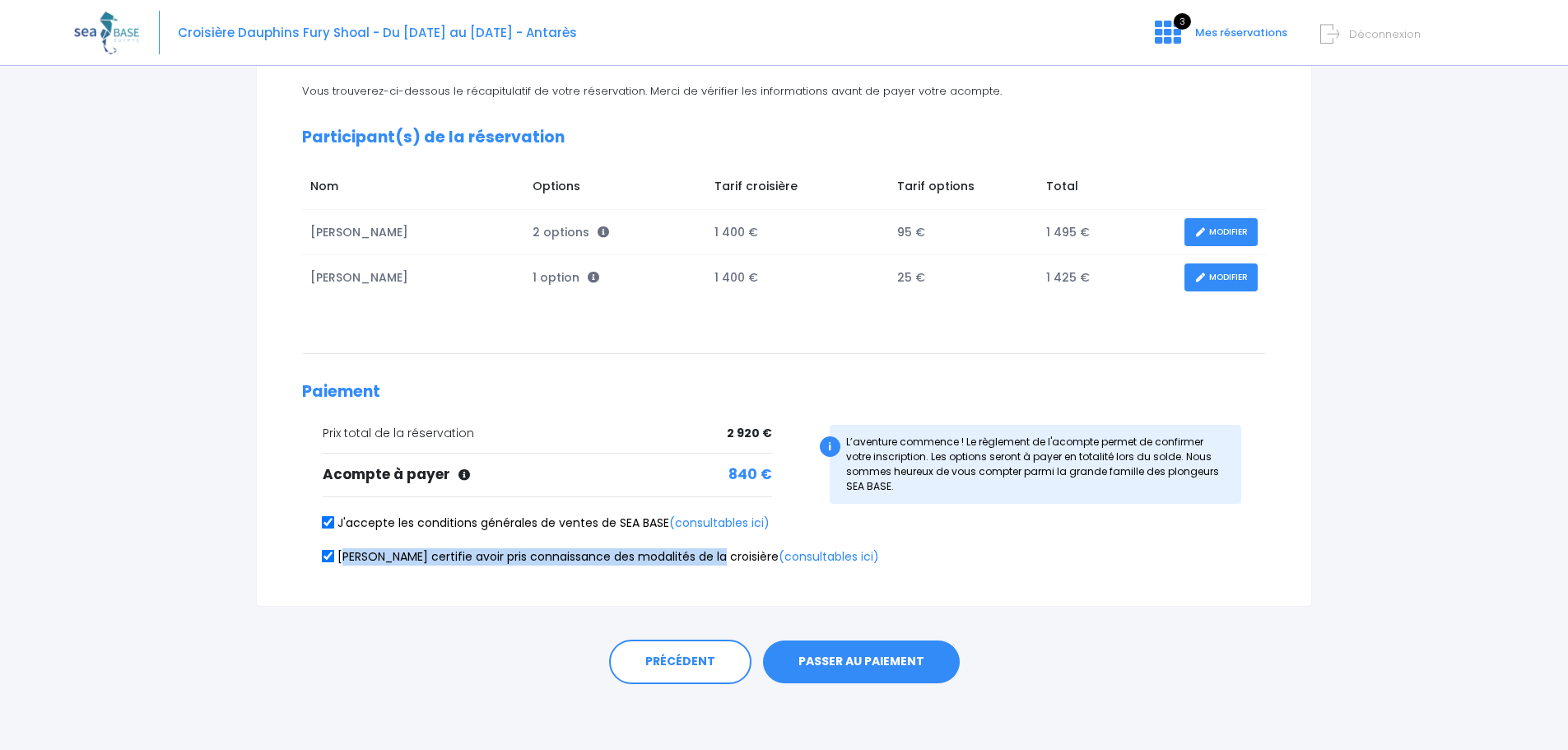
click at [875, 654] on button "PASSER AU PAIEMENT" at bounding box center [861, 661] width 197 height 43
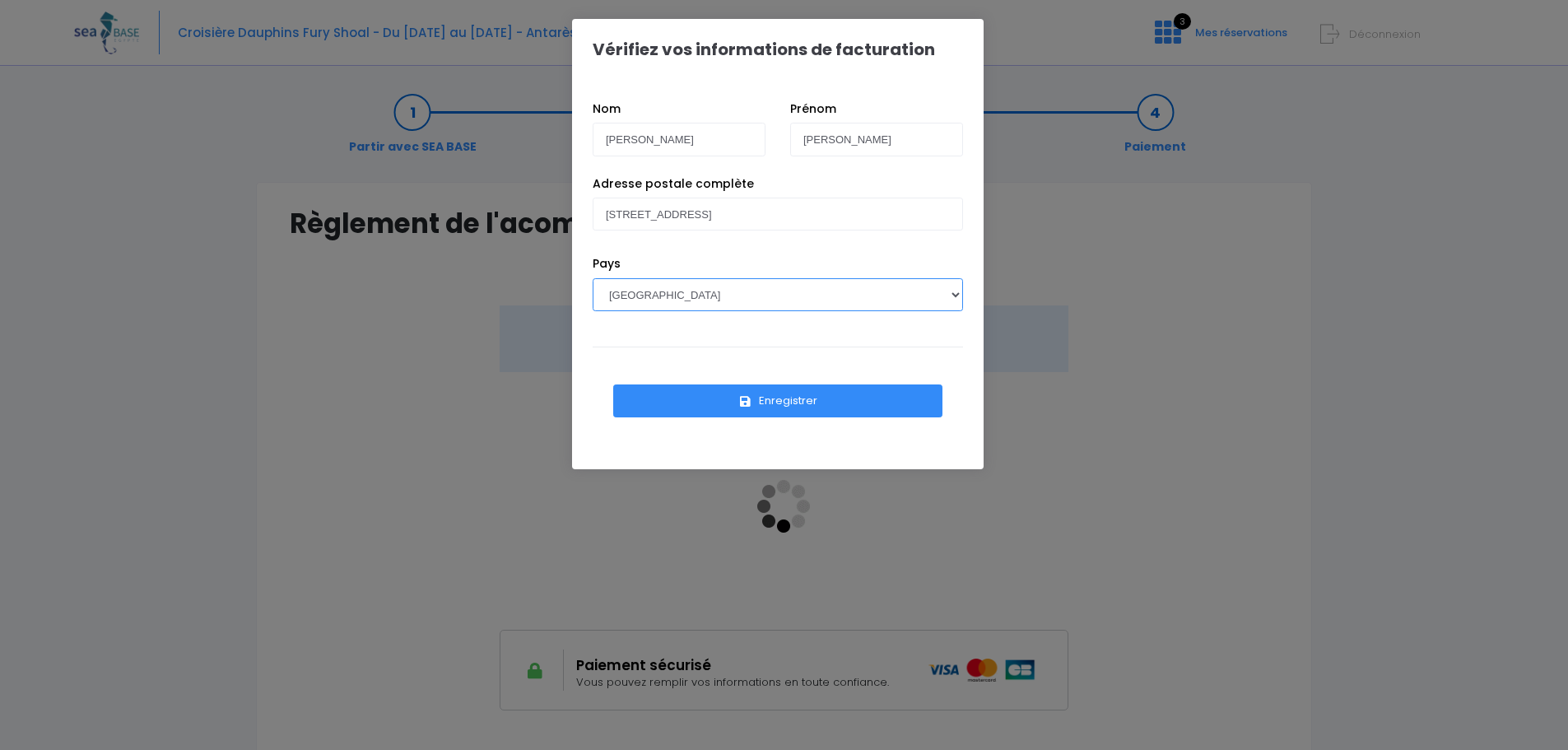
click at [682, 293] on select "[GEOGRAPHIC_DATA] [GEOGRAPHIC_DATA], [GEOGRAPHIC_DATA] [GEOGRAPHIC_DATA] [GEOGR…" at bounding box center [778, 294] width 370 height 33
select select "PL"
click at [658, 282] on select "[GEOGRAPHIC_DATA] [GEOGRAPHIC_DATA], [GEOGRAPHIC_DATA] [GEOGRAPHIC_DATA] [GEOGR…" at bounding box center [778, 294] width 370 height 33
click at [785, 402] on button "Enregistrer" at bounding box center [778, 400] width 330 height 33
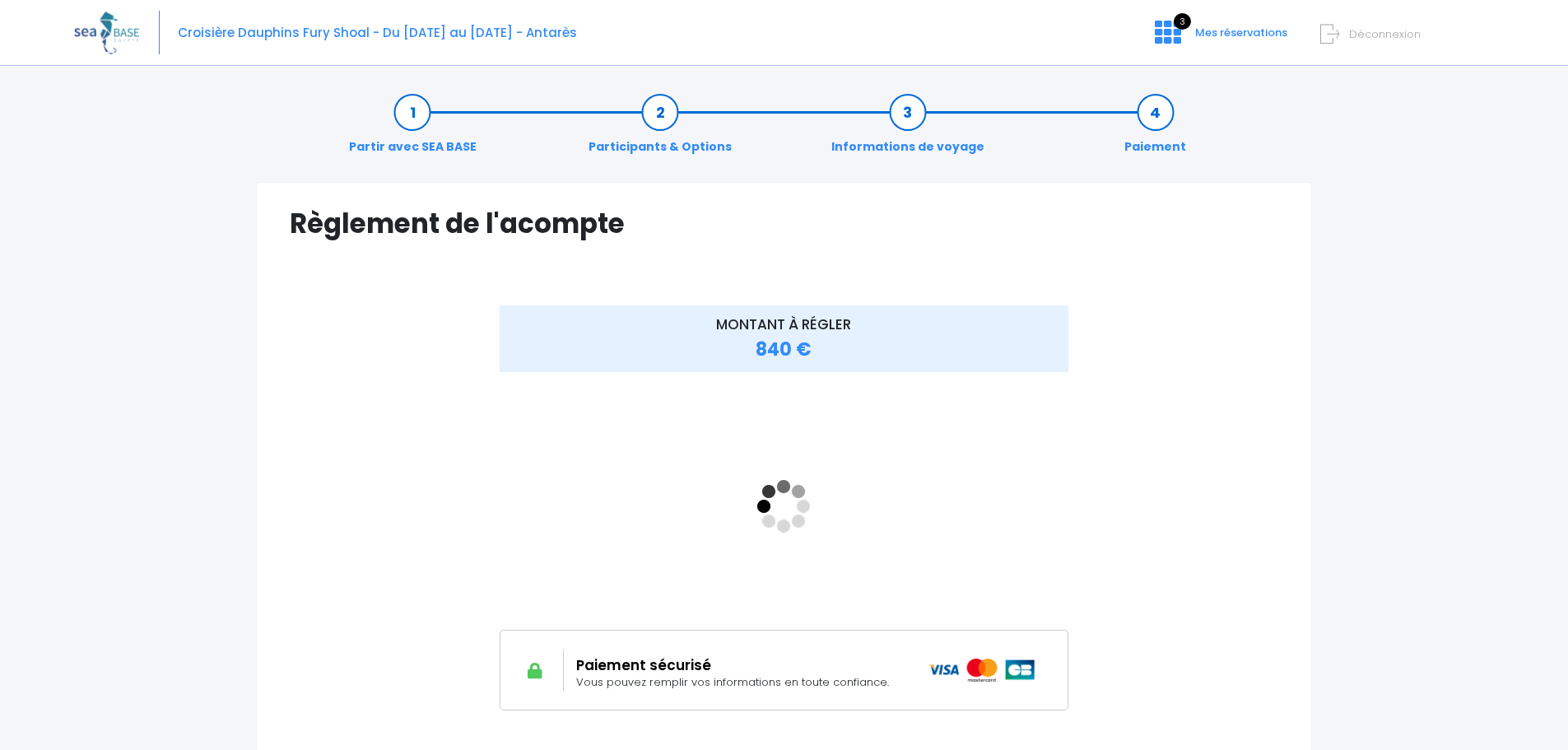
click at [769, 347] on span "840 €" at bounding box center [783, 349] width 56 height 26
